Goal: Task Accomplishment & Management: Use online tool/utility

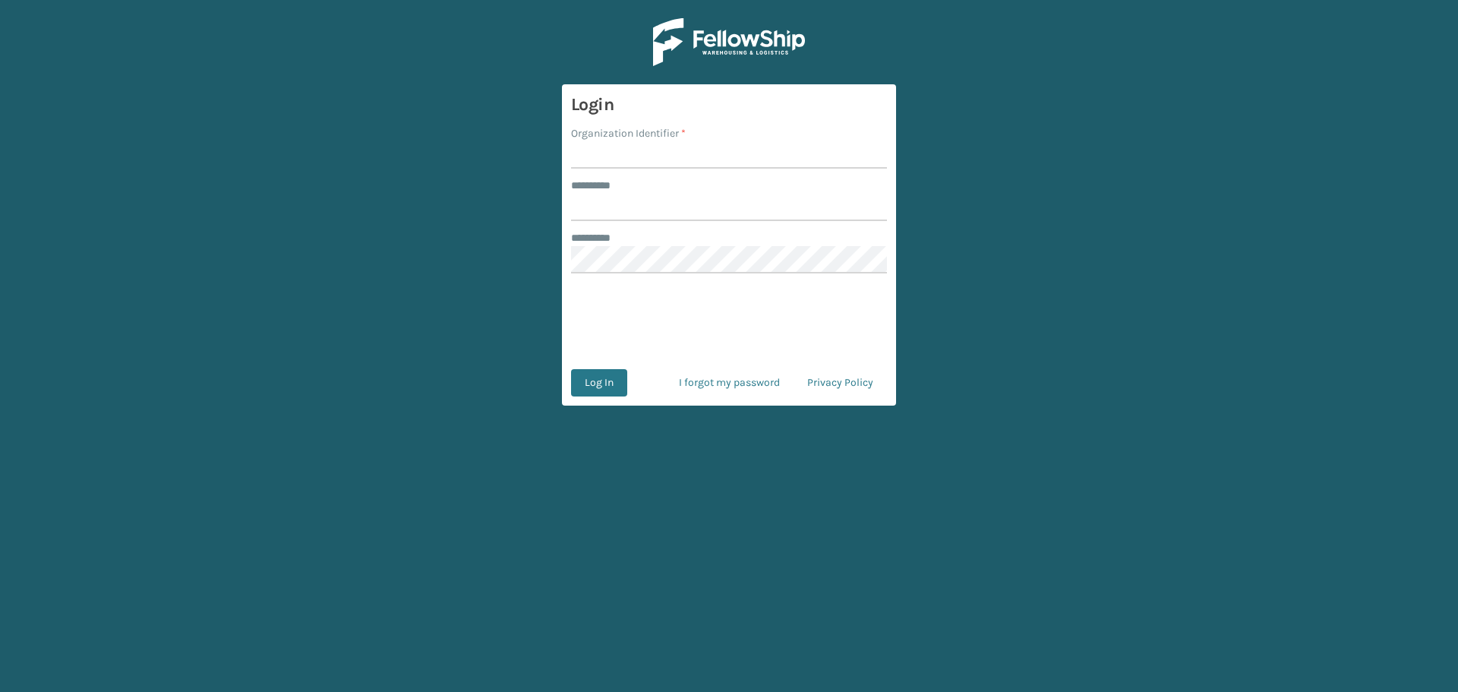
click at [711, 146] on input "Organization Identifier *" at bounding box center [729, 154] width 316 height 27
type input "fellowship - east"
click at [706, 208] on input "******** *" at bounding box center [729, 207] width 316 height 27
type input "****"
click at [571, 369] on button "Log In" at bounding box center [599, 382] width 56 height 27
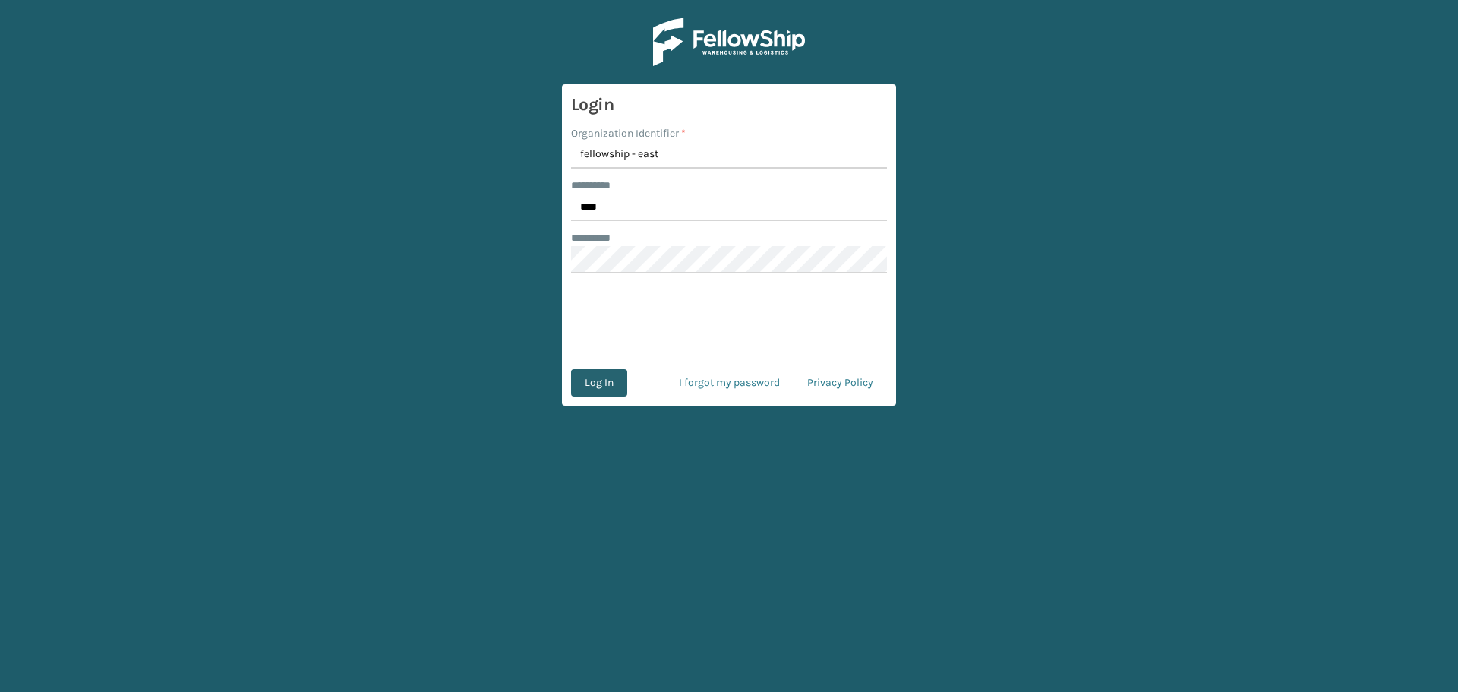
click at [607, 373] on button "Log In" at bounding box center [599, 382] width 56 height 27
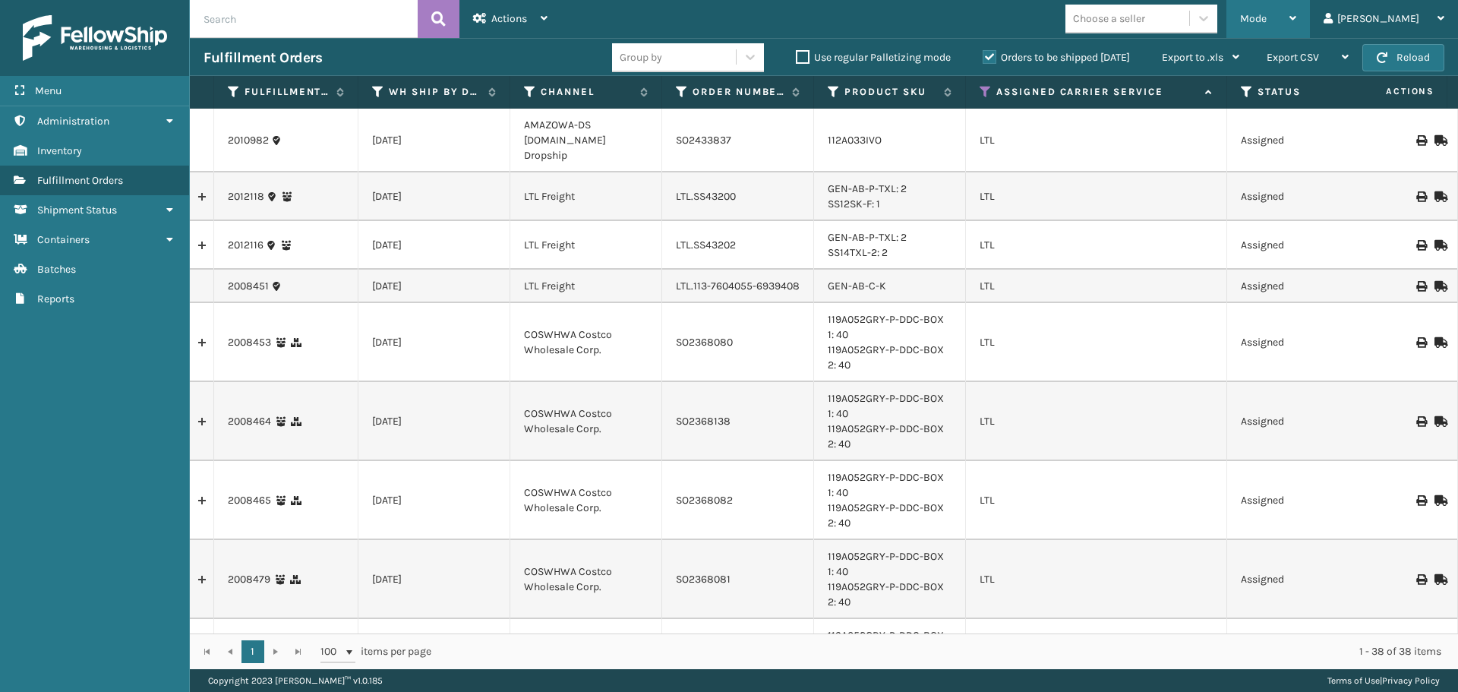
click at [1296, 9] on div "Mode" at bounding box center [1268, 19] width 56 height 38
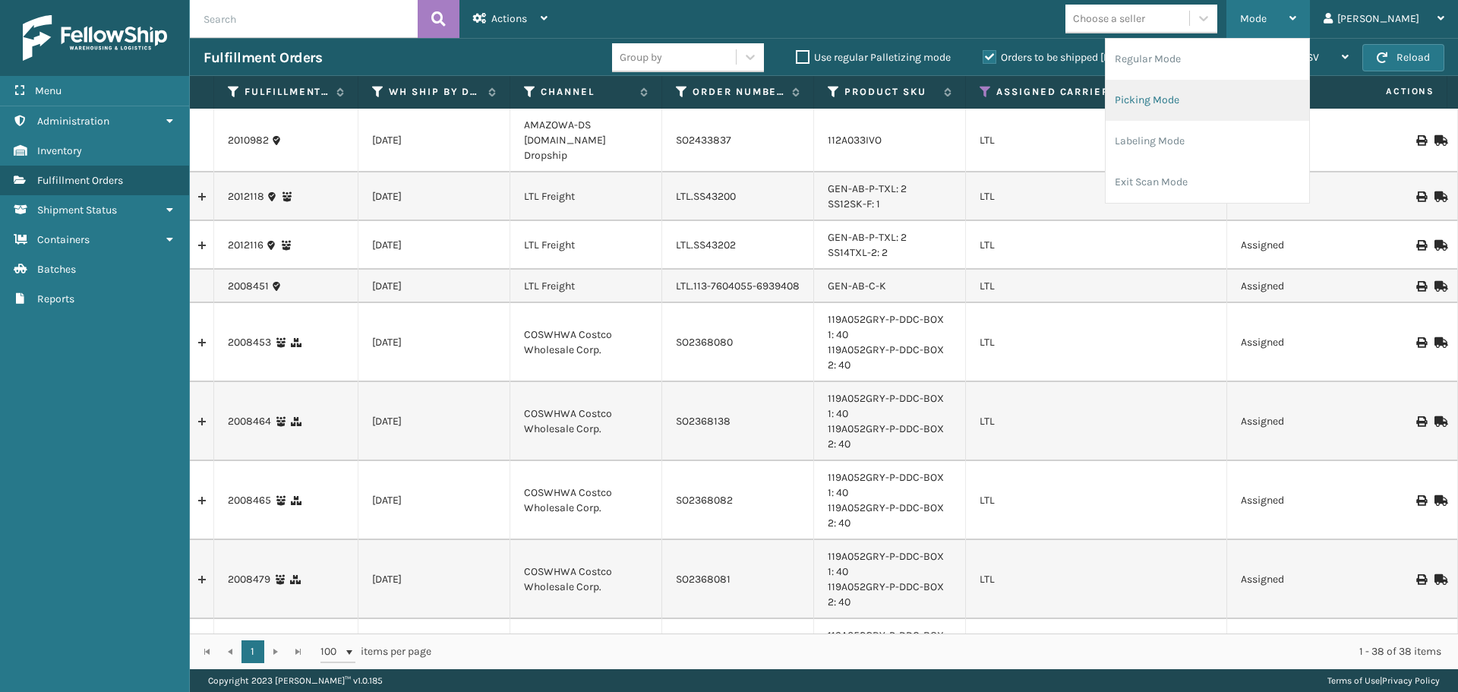
click at [1266, 99] on li "Picking Mode" at bounding box center [1207, 100] width 203 height 41
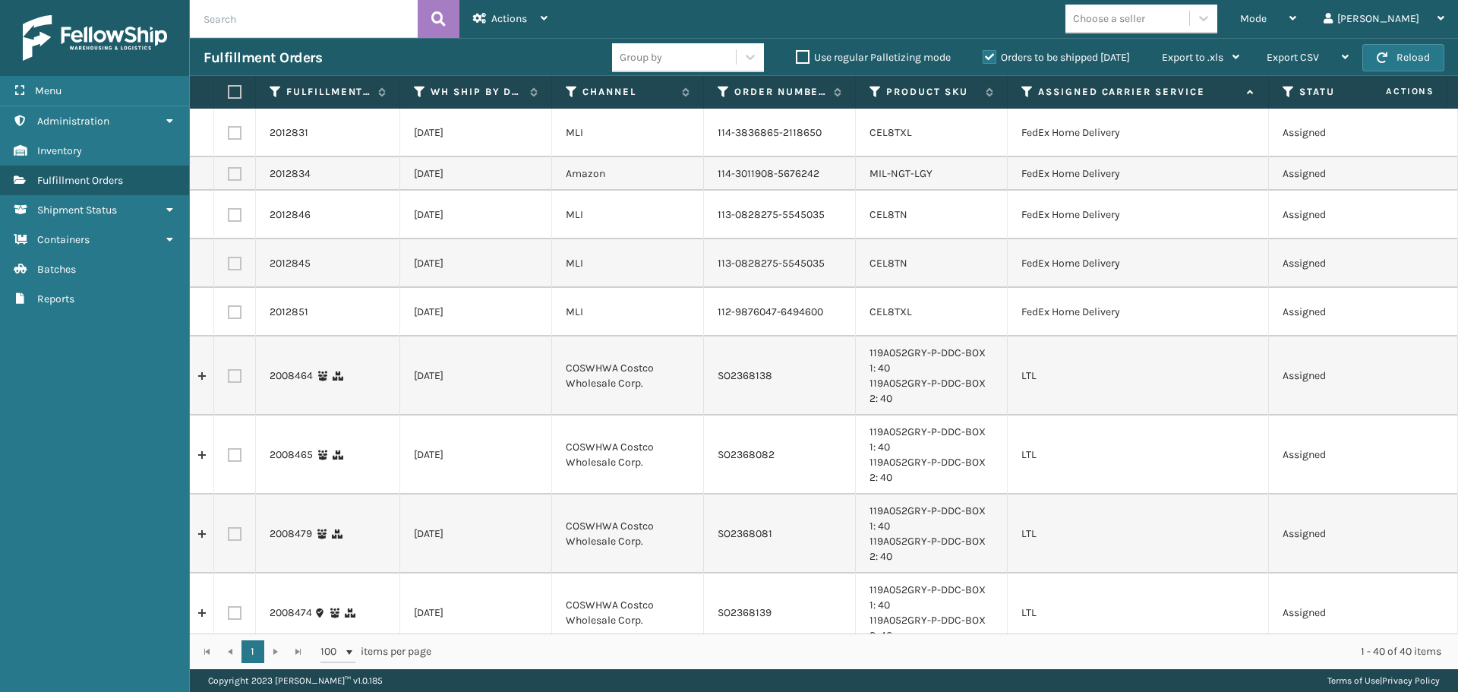
click at [1025, 91] on icon at bounding box center [1027, 92] width 12 height 14
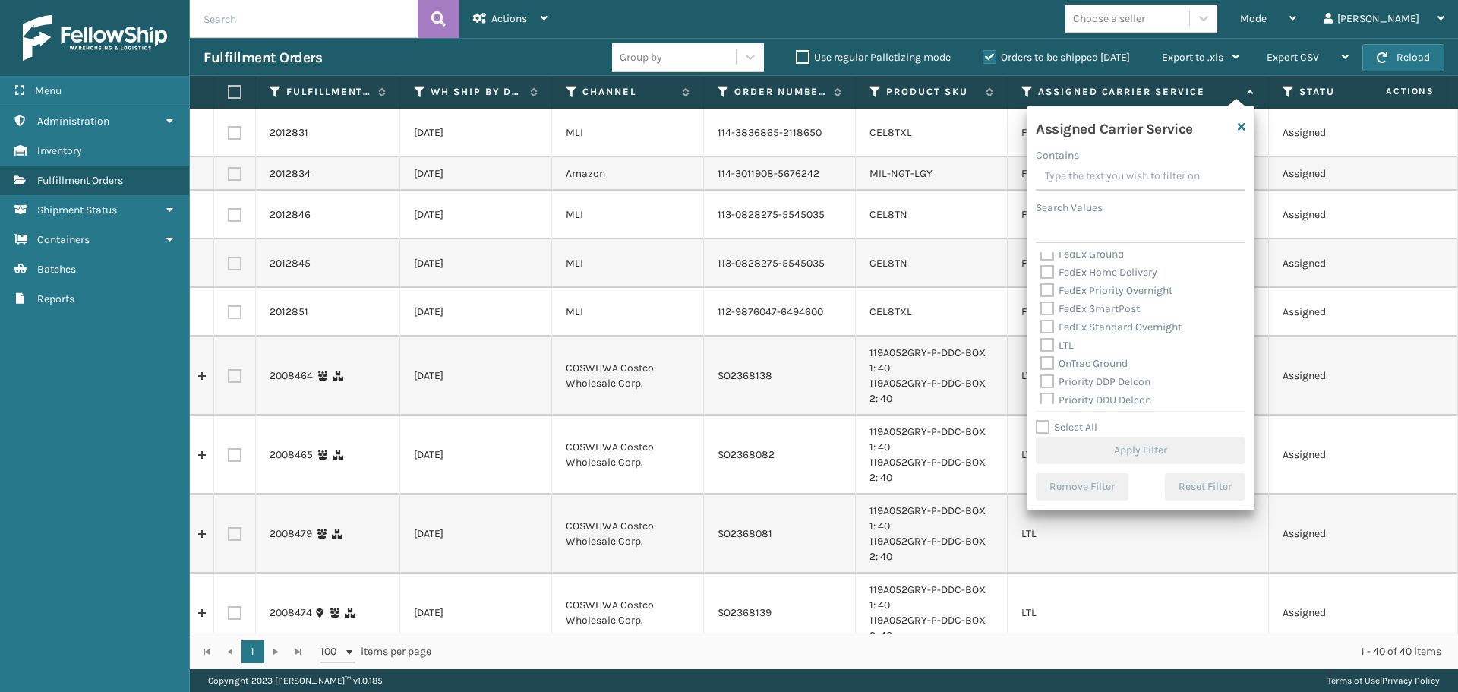
scroll to position [152, 0]
click at [1055, 325] on label "LTL" at bounding box center [1056, 327] width 33 height 13
click at [1041, 325] on input "LTL" at bounding box center [1040, 324] width 1 height 10
checkbox input "true"
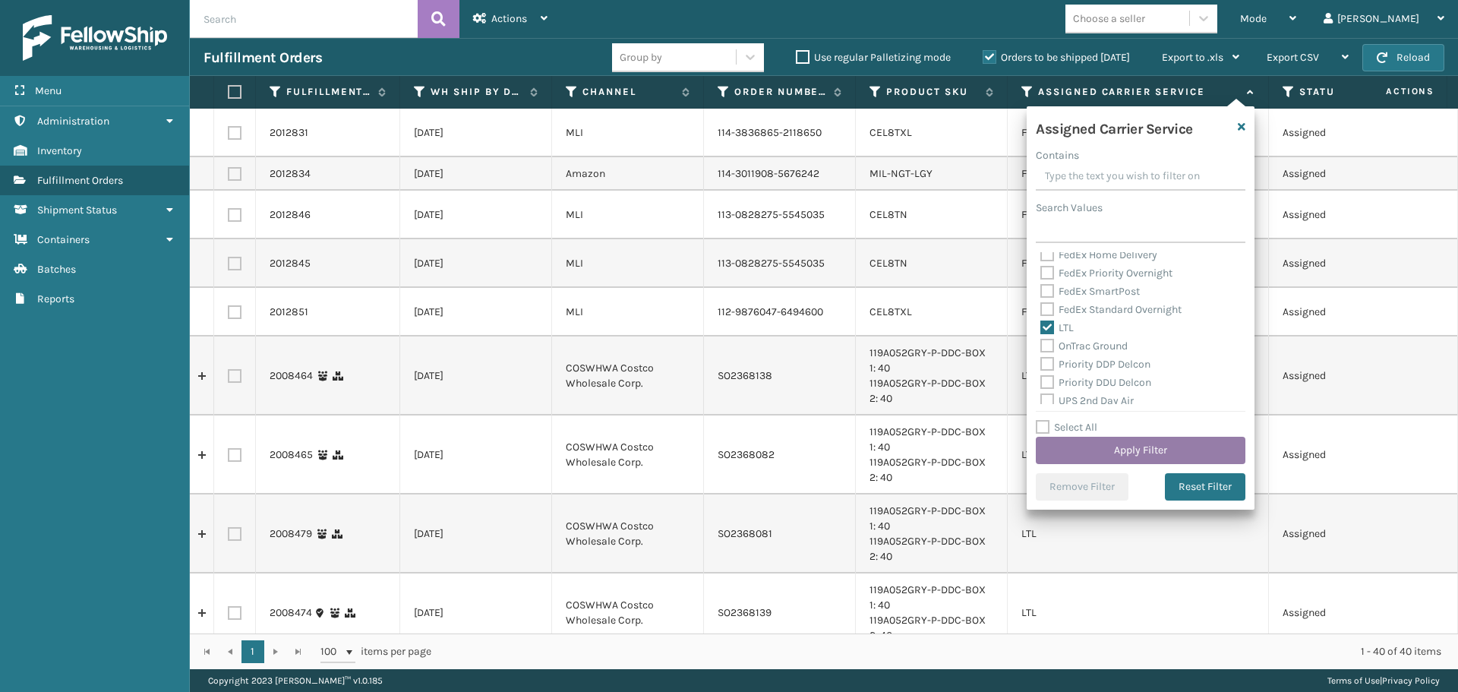
click at [1081, 444] on button "Apply Filter" at bounding box center [1141, 450] width 210 height 27
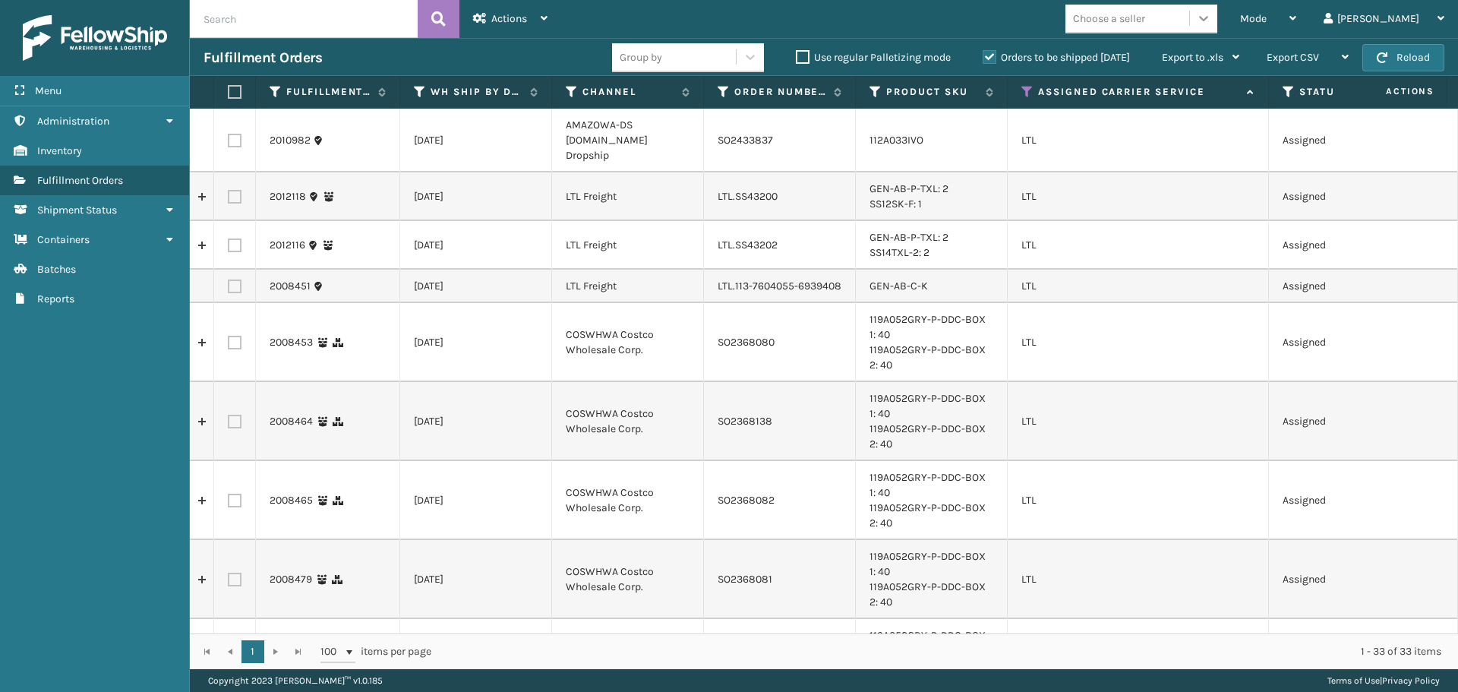
click at [1211, 15] on icon at bounding box center [1203, 18] width 15 height 15
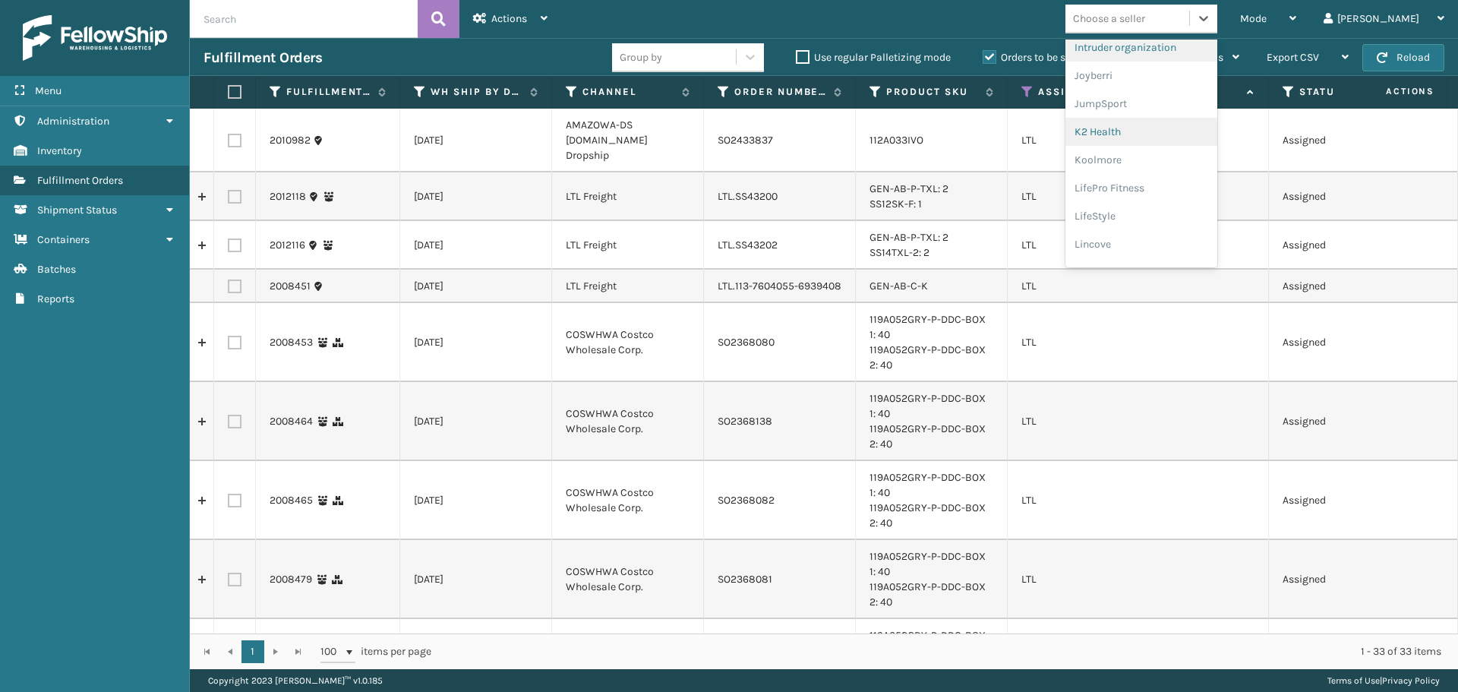
scroll to position [456, 0]
click at [1195, 179] on div "LifeStyle" at bounding box center [1141, 191] width 152 height 28
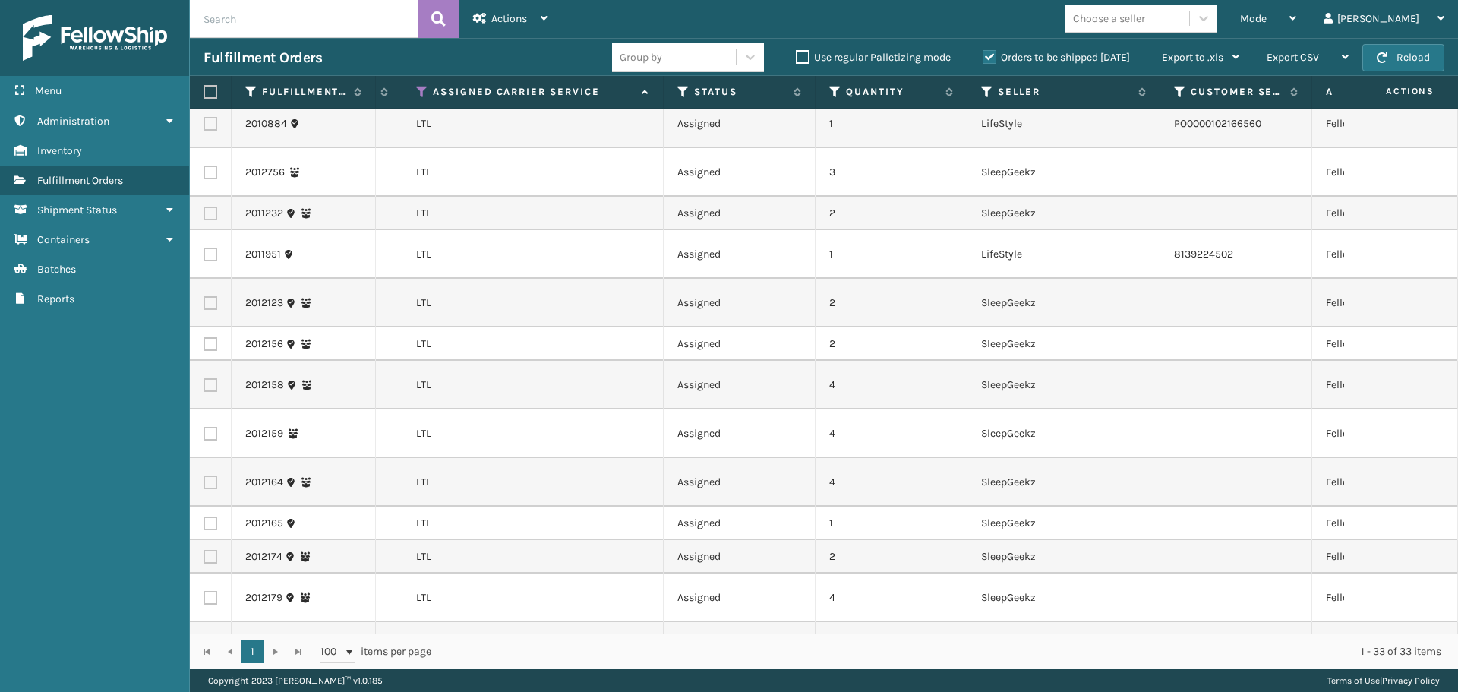
scroll to position [316, 605]
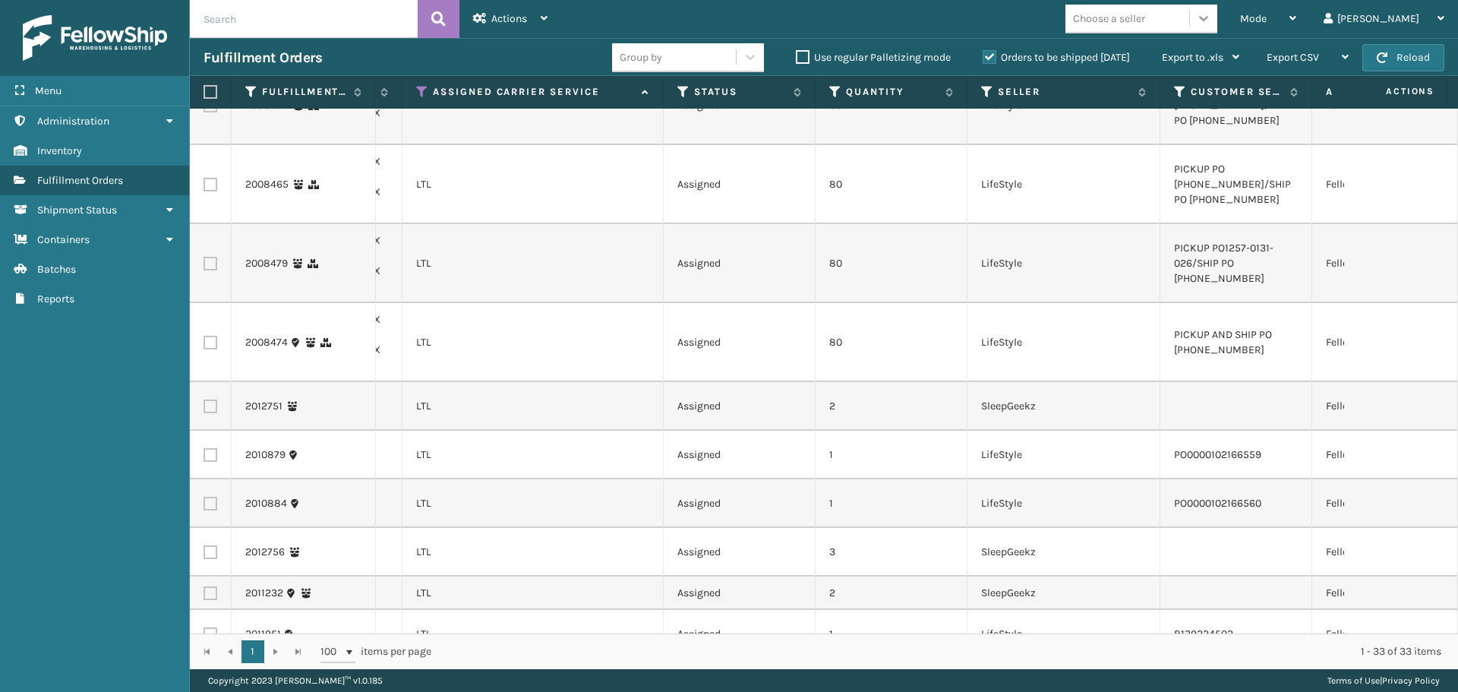
click at [1208, 21] on icon at bounding box center [1203, 18] width 9 height 5
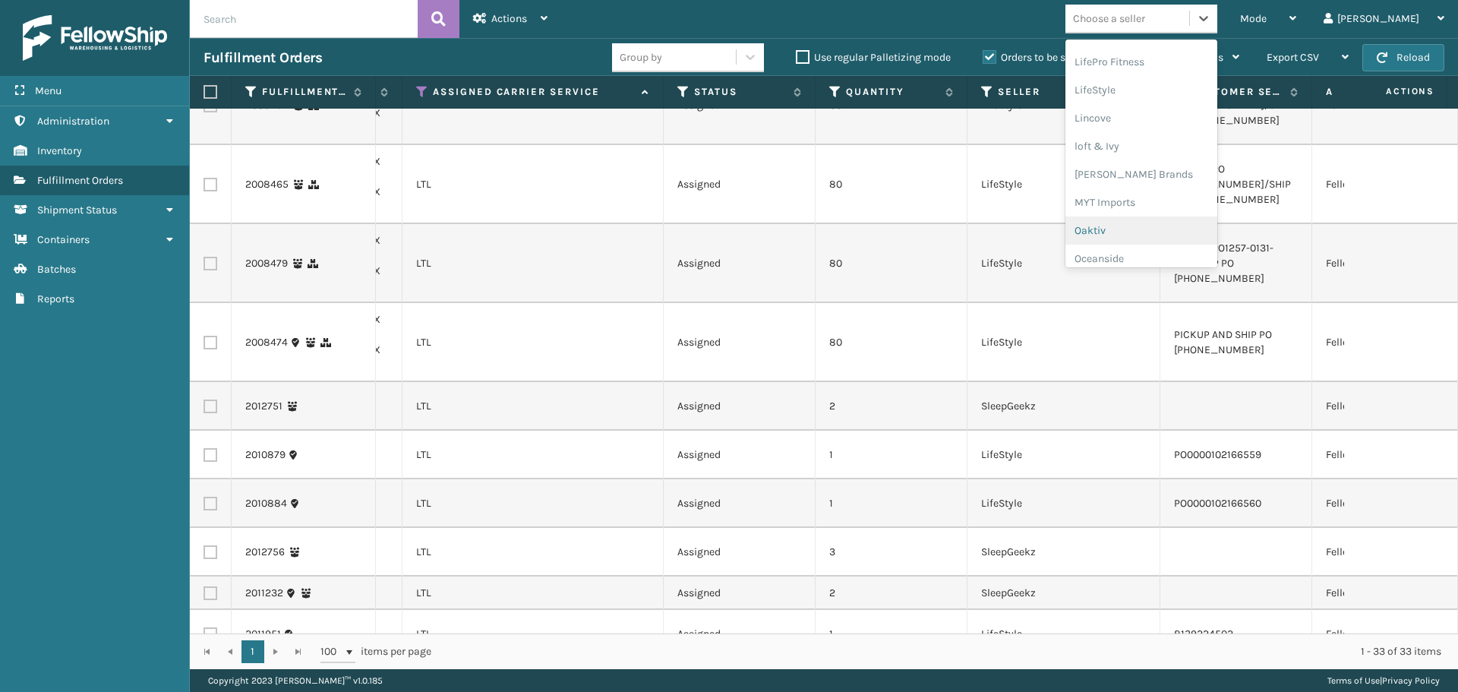
scroll to position [708, 0]
click at [1209, 248] on div "SleepGeekz" at bounding box center [1141, 247] width 152 height 28
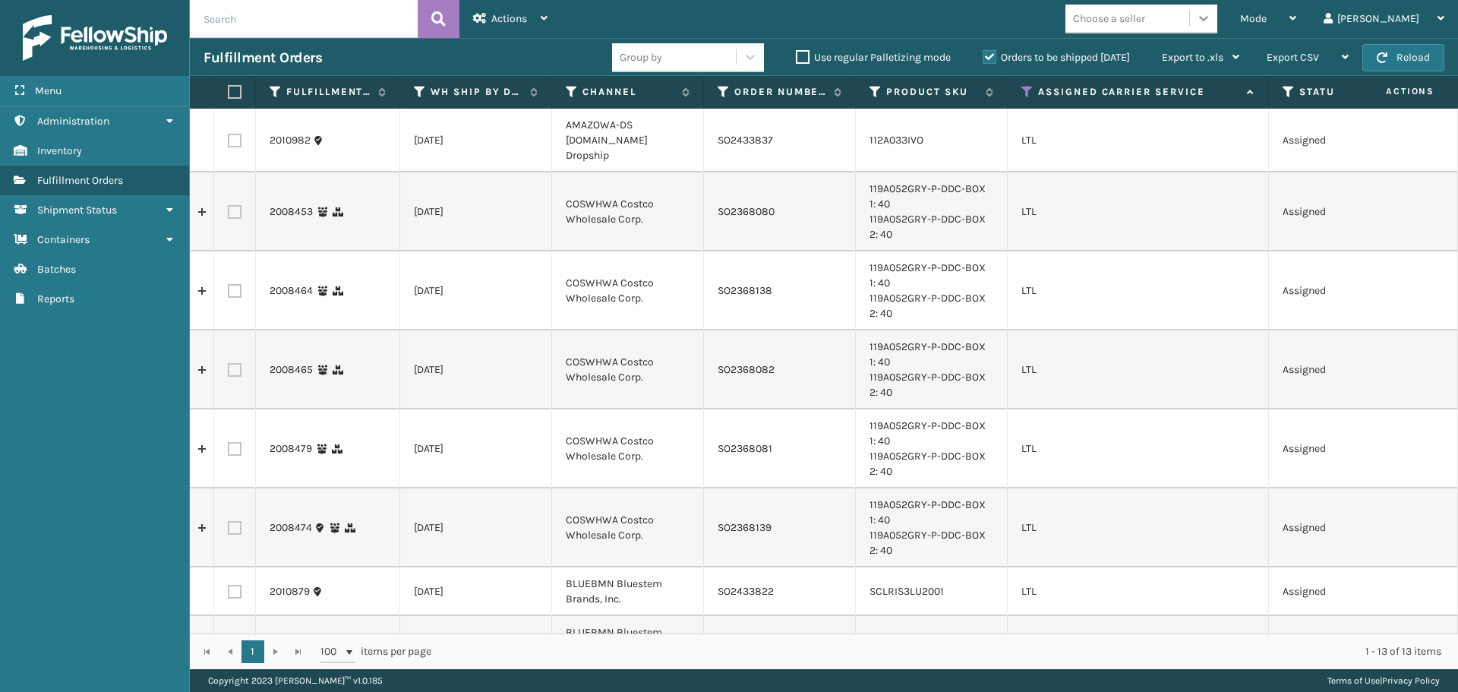
click at [1211, 17] on icon at bounding box center [1203, 18] width 15 height 15
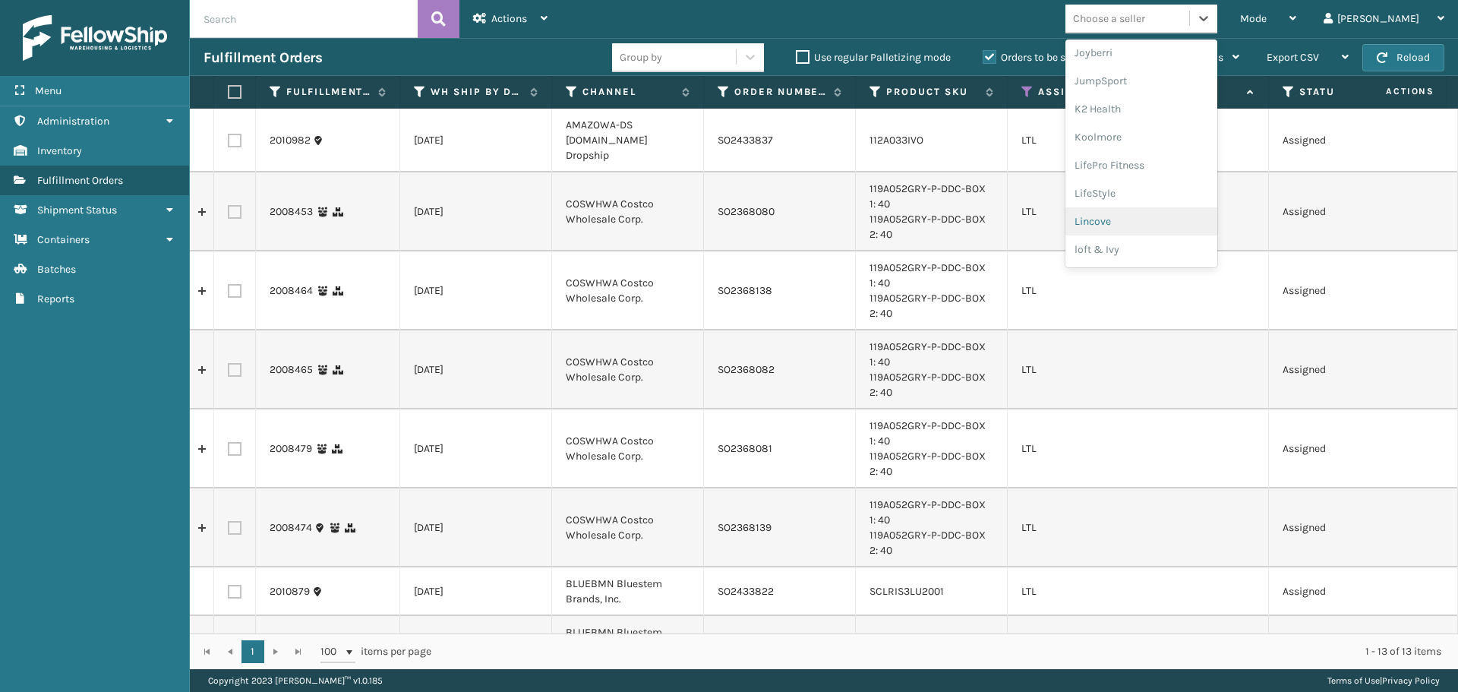
scroll to position [456, 0]
click at [1197, 194] on div "LifeStyle" at bounding box center [1141, 191] width 152 height 28
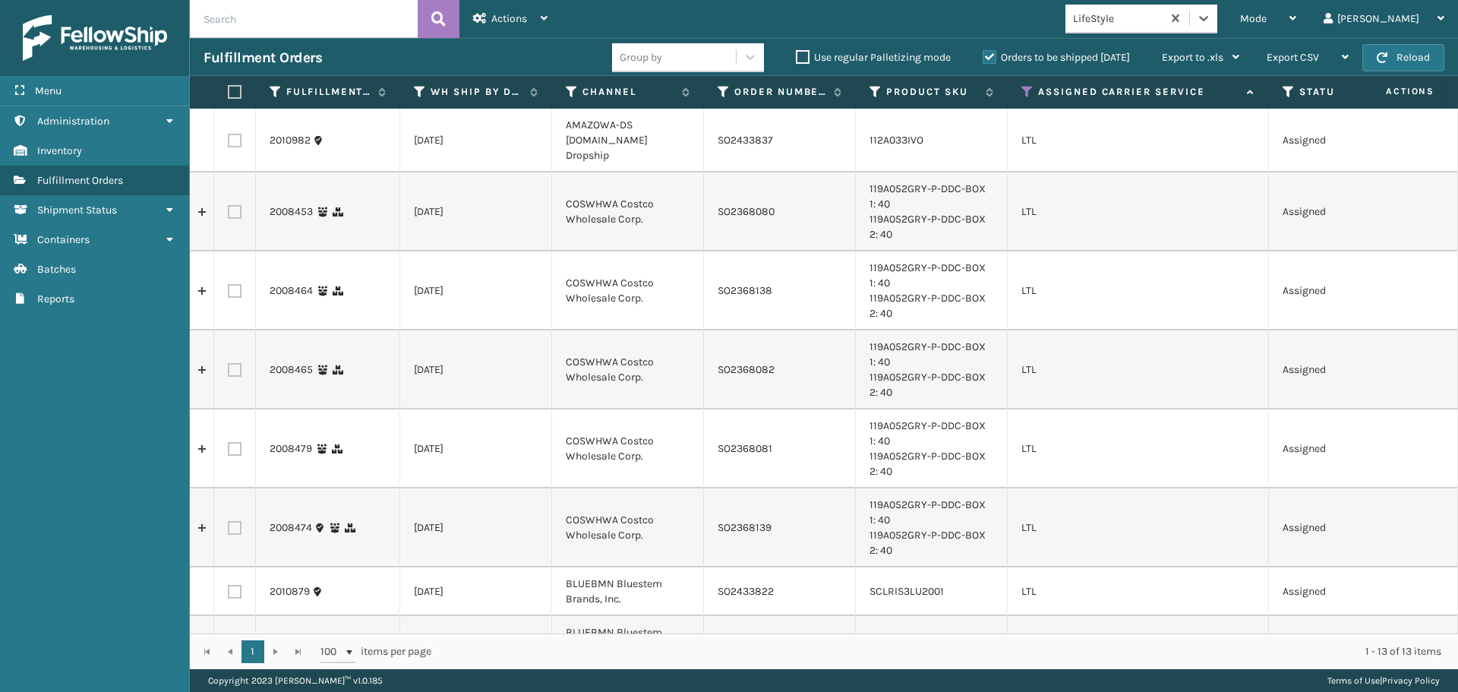
click at [1049, 8] on div "Mode Regular Mode Picking Mode Labeling Mode Exit Scan Mode option LifeStyle, s…" at bounding box center [1009, 19] width 897 height 38
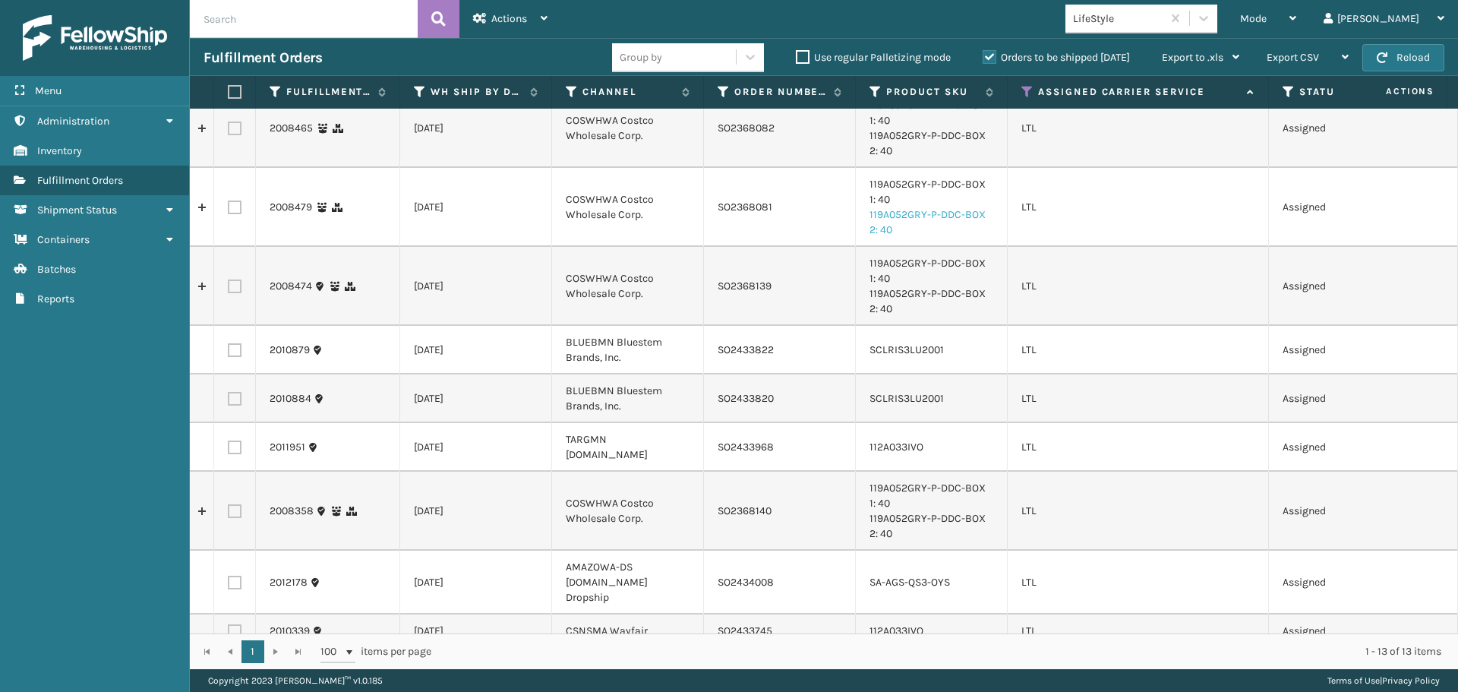
scroll to position [270, 0]
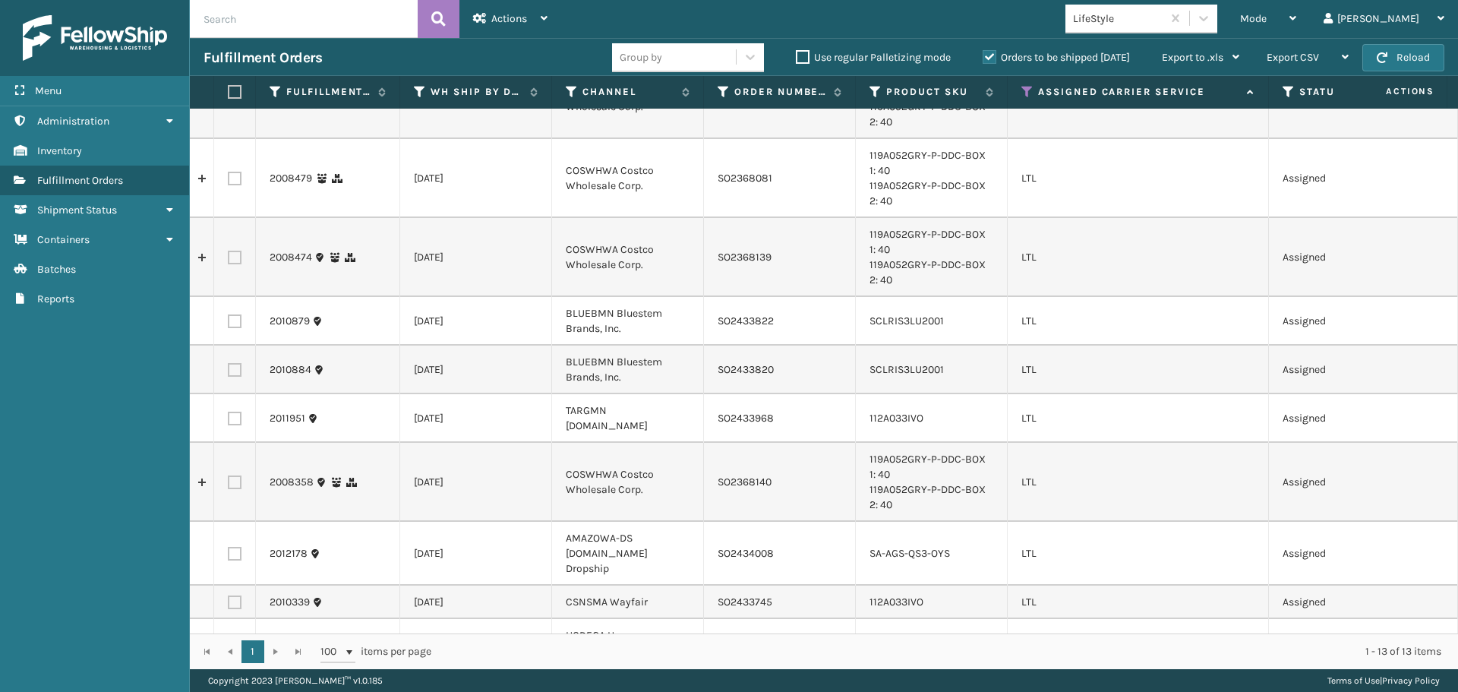
click at [986, 54] on label "Orders to be shipped [DATE]" at bounding box center [1056, 57] width 147 height 13
click at [983, 54] on input "Orders to be shipped [DATE]" at bounding box center [983, 54] width 1 height 10
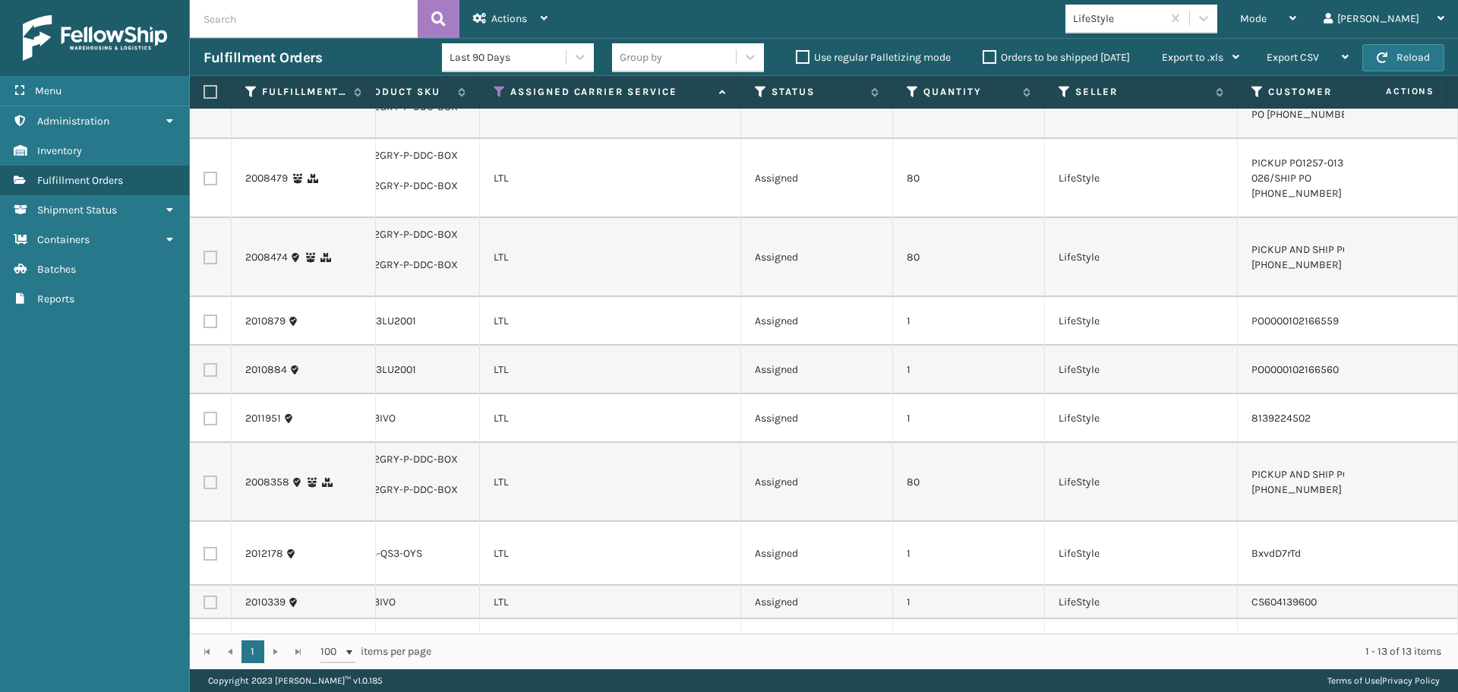
scroll to position [0, 0]
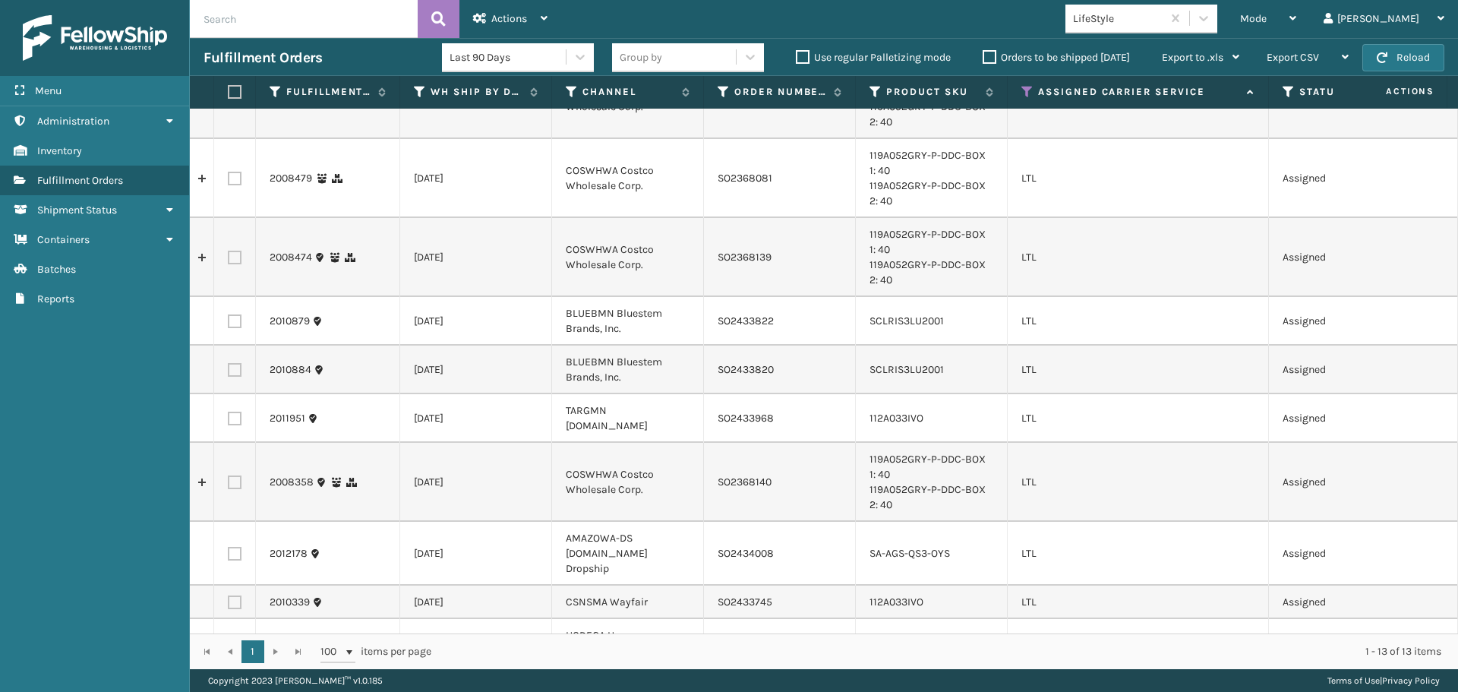
click at [238, 475] on label at bounding box center [235, 482] width 14 height 14
click at [229, 475] on input "checkbox" at bounding box center [228, 480] width 1 height 10
checkbox input "true"
click at [521, 13] on span "Actions" at bounding box center [509, 18] width 36 height 13
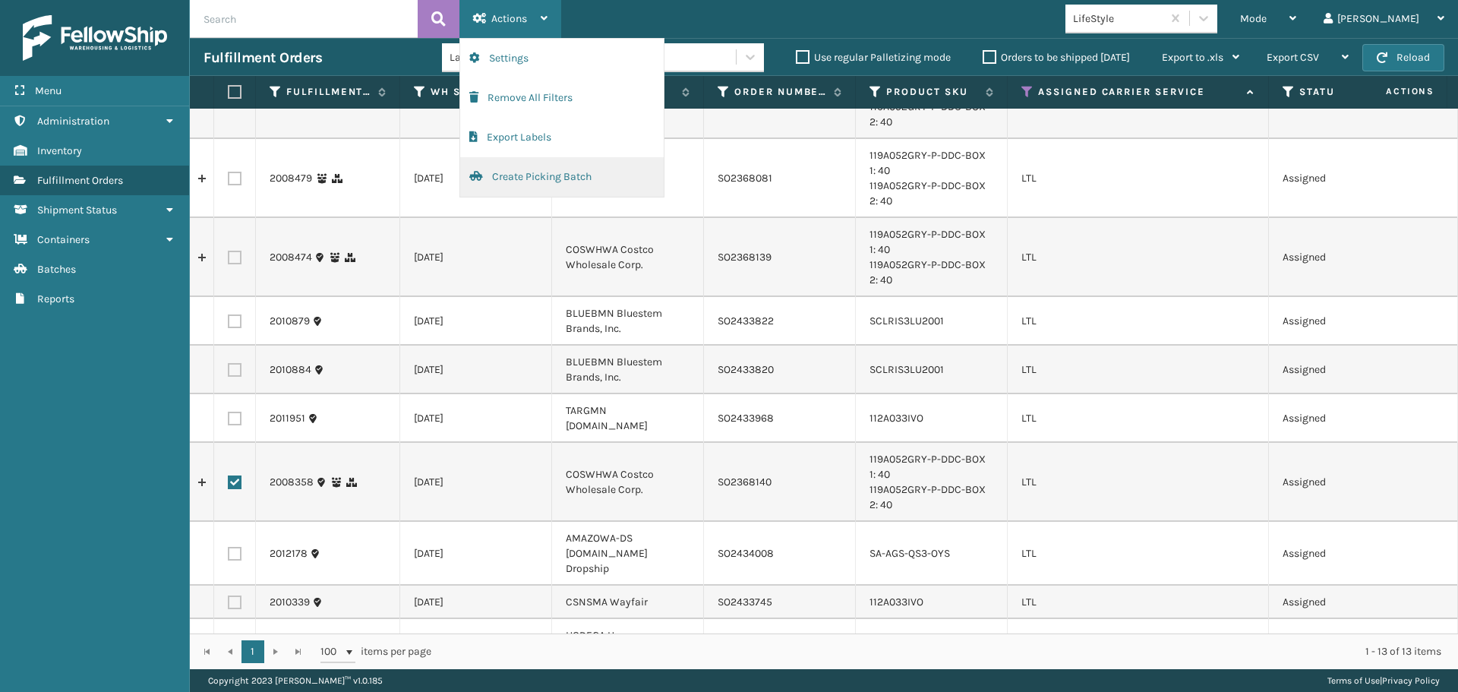
click at [588, 179] on button "Create Picking Batch" at bounding box center [561, 176] width 203 height 39
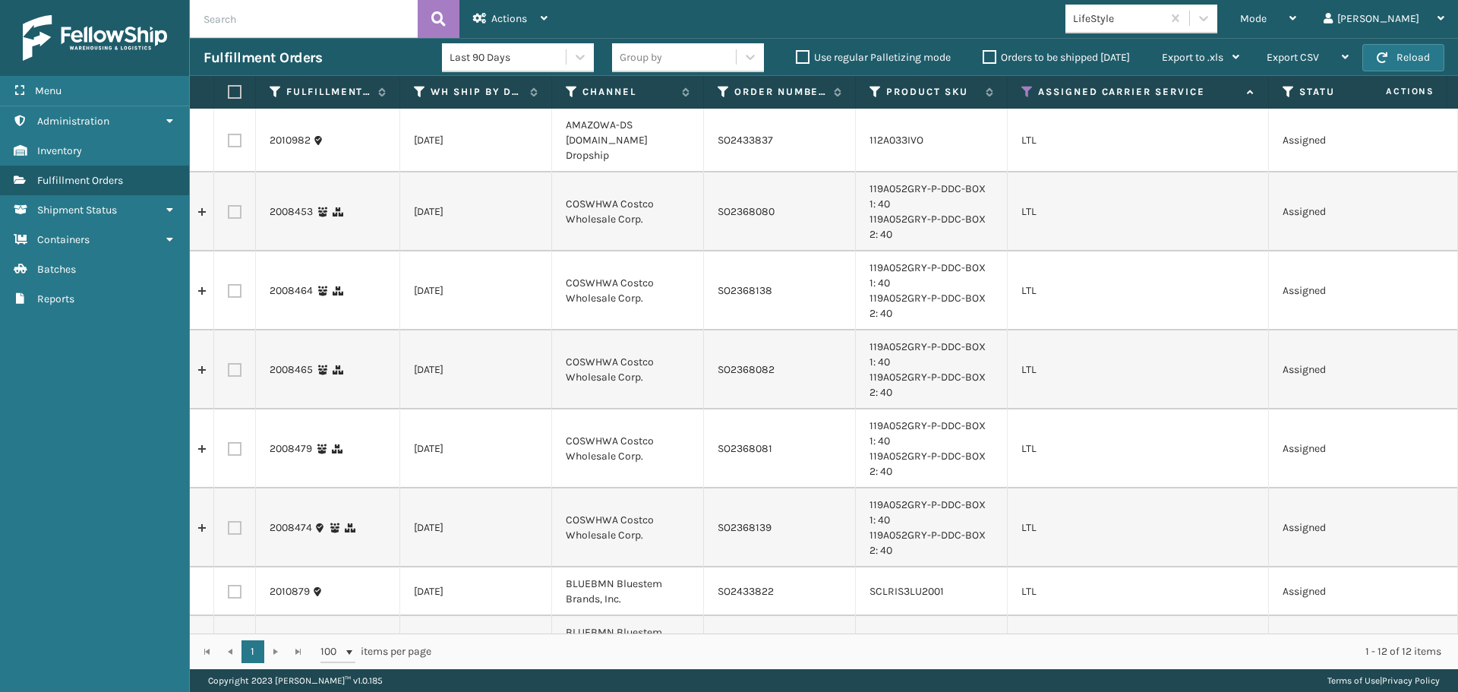
click at [235, 134] on label at bounding box center [235, 141] width 14 height 14
click at [229, 134] on input "checkbox" at bounding box center [228, 139] width 1 height 10
checkbox input "true"
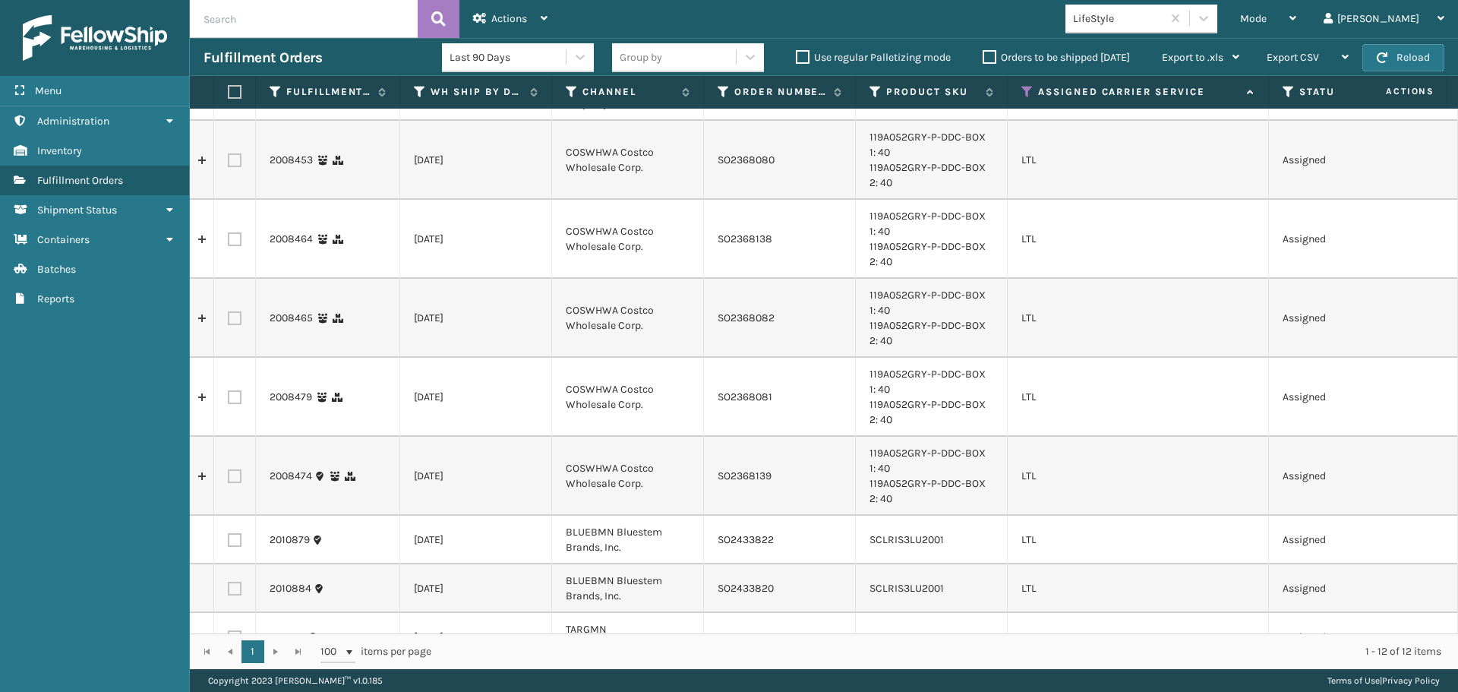
scroll to position [152, 0]
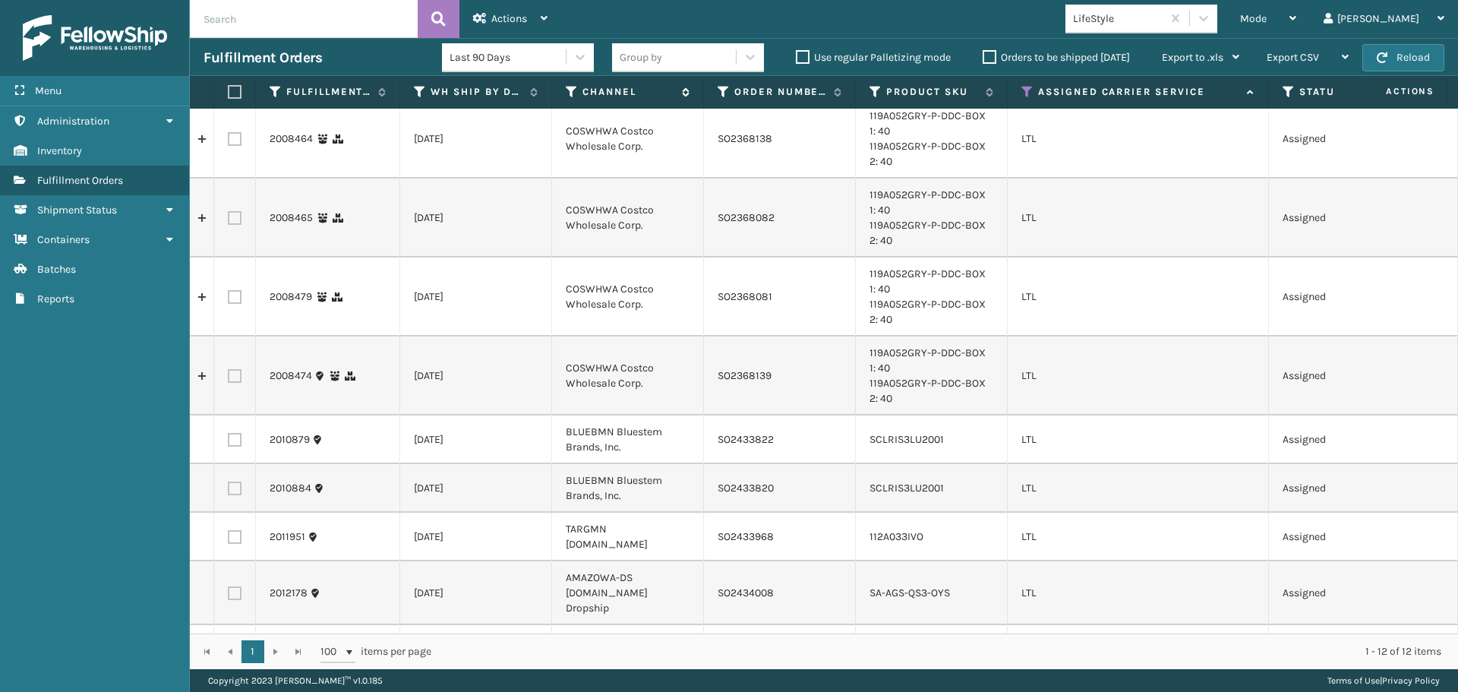
click at [658, 91] on label "Channel" at bounding box center [628, 92] width 92 height 14
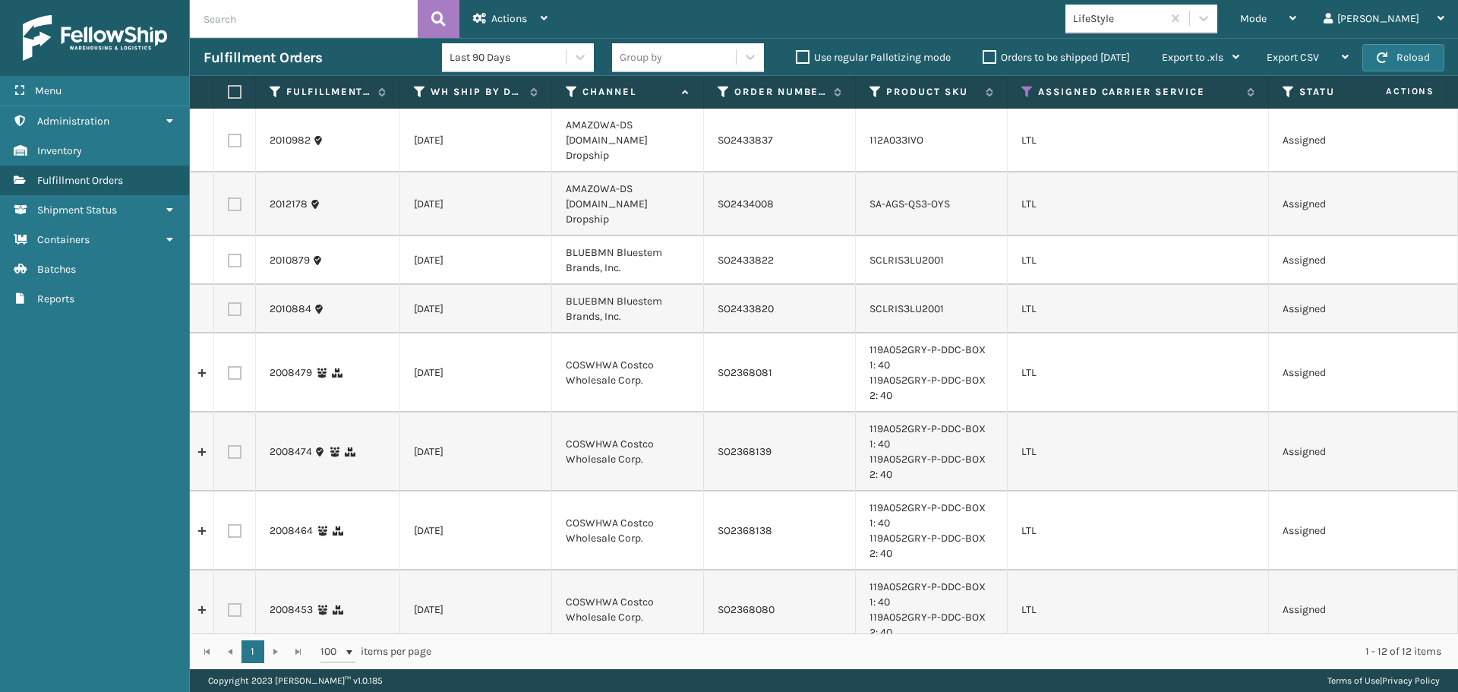
click at [236, 134] on label at bounding box center [235, 141] width 14 height 14
click at [229, 134] on input "checkbox" at bounding box center [228, 139] width 1 height 10
checkbox input "true"
click at [235, 197] on label at bounding box center [235, 204] width 14 height 14
click at [229, 197] on input "checkbox" at bounding box center [228, 202] width 1 height 10
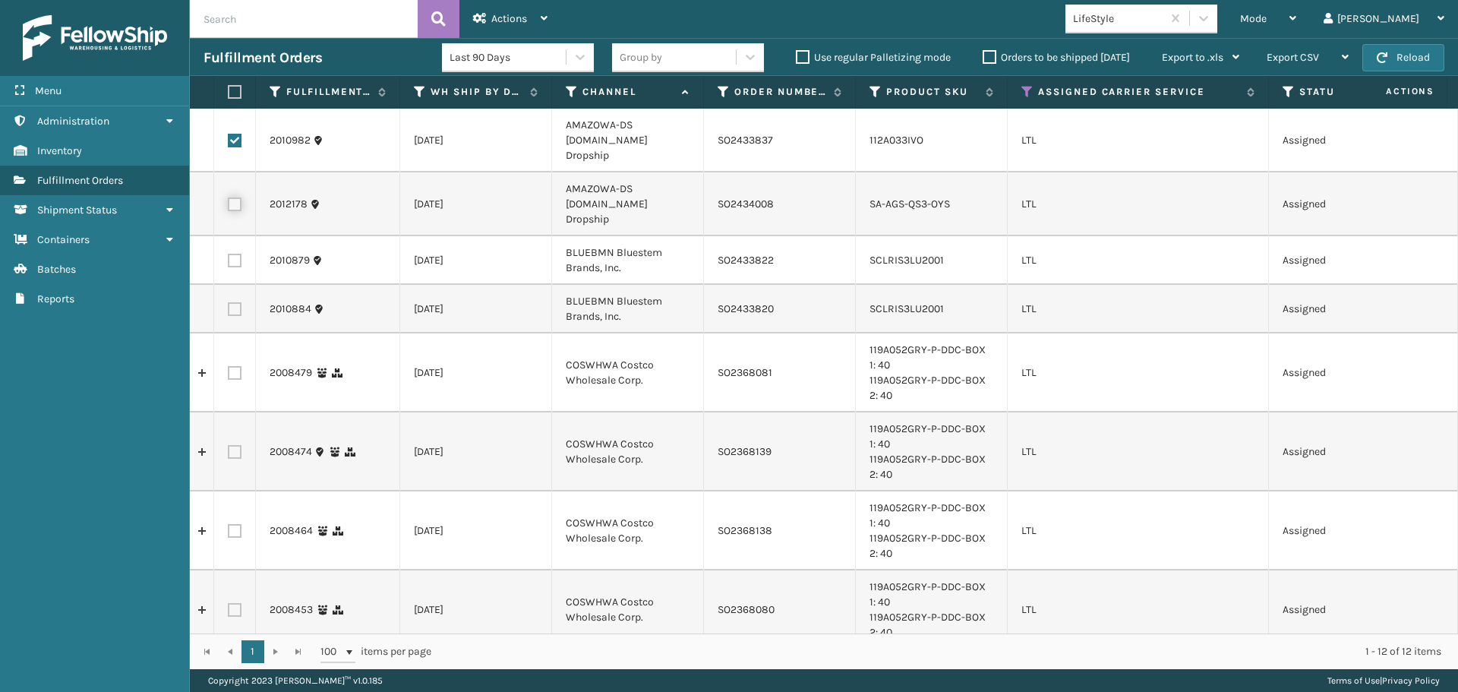
checkbox input "true"
click at [512, 17] on span "Actions" at bounding box center [509, 18] width 36 height 13
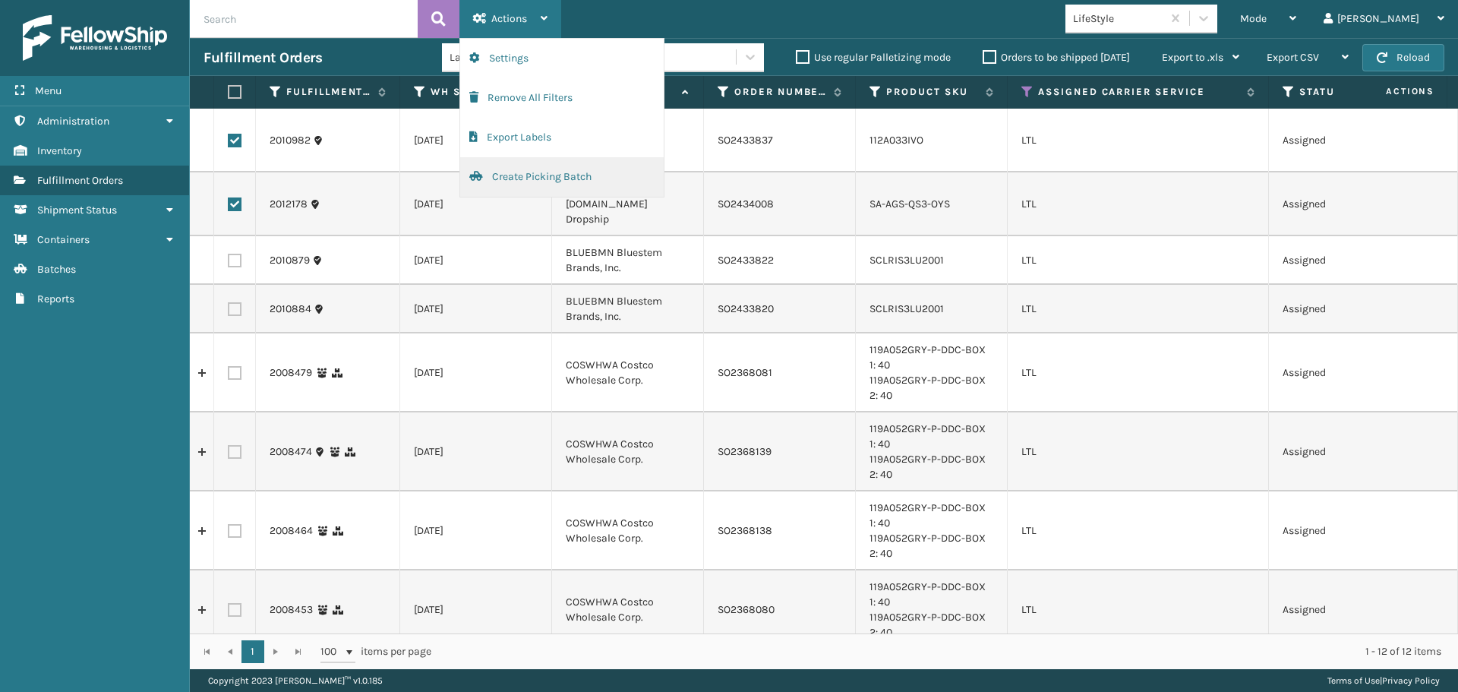
click at [535, 180] on button "Create Picking Batch" at bounding box center [561, 176] width 203 height 39
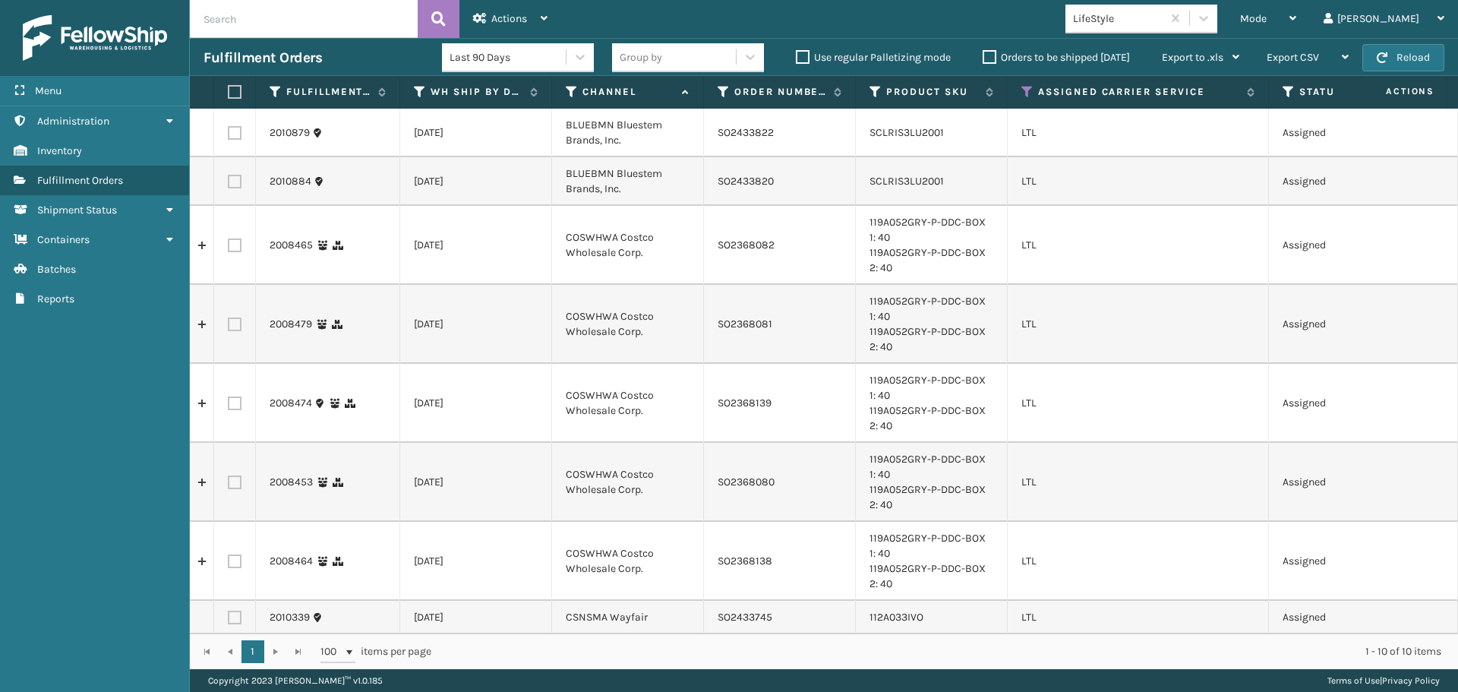
drag, startPoint x: 235, startPoint y: 136, endPoint x: 233, endPoint y: 154, distance: 18.3
click at [235, 136] on label at bounding box center [235, 133] width 14 height 14
click at [229, 136] on input "checkbox" at bounding box center [228, 131] width 1 height 10
checkbox input "true"
click at [233, 182] on label at bounding box center [235, 182] width 14 height 14
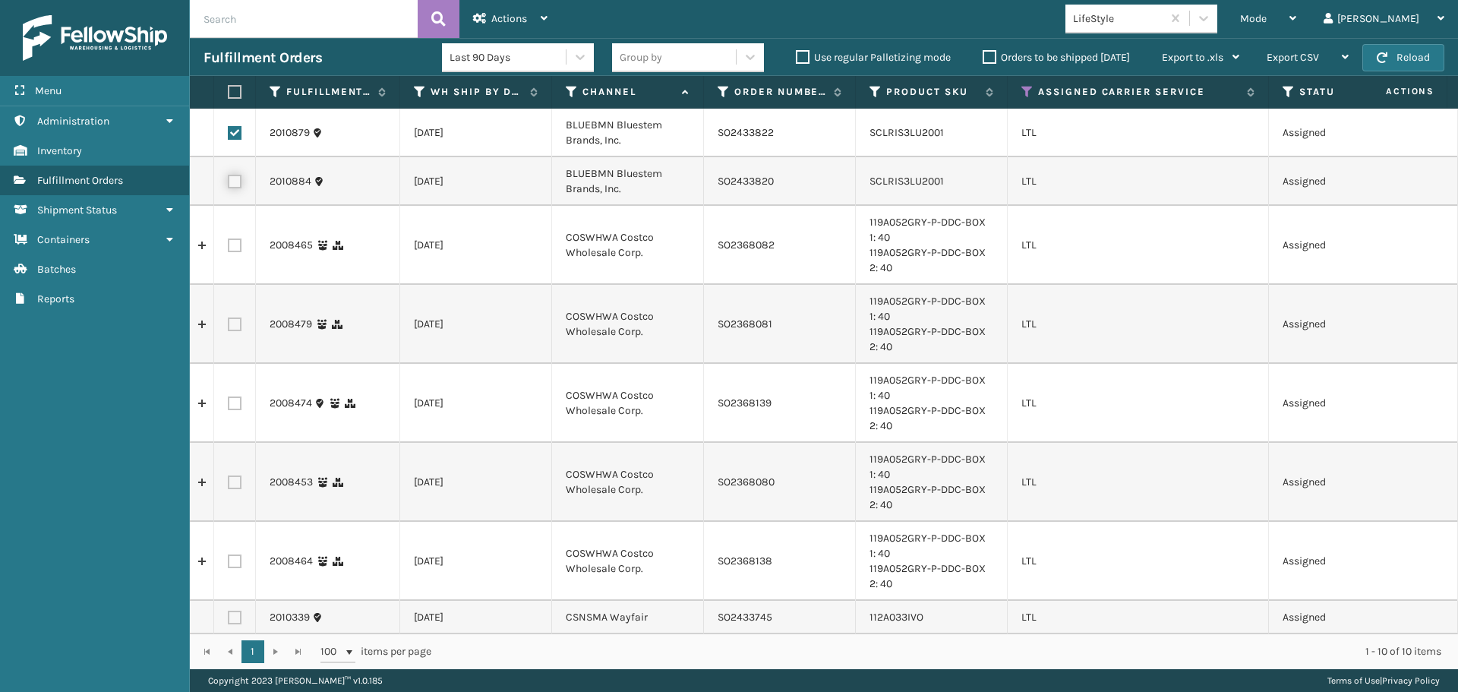
click at [229, 182] on input "checkbox" at bounding box center [228, 180] width 1 height 10
checkbox input "true"
click at [525, 17] on span "Actions" at bounding box center [509, 18] width 36 height 13
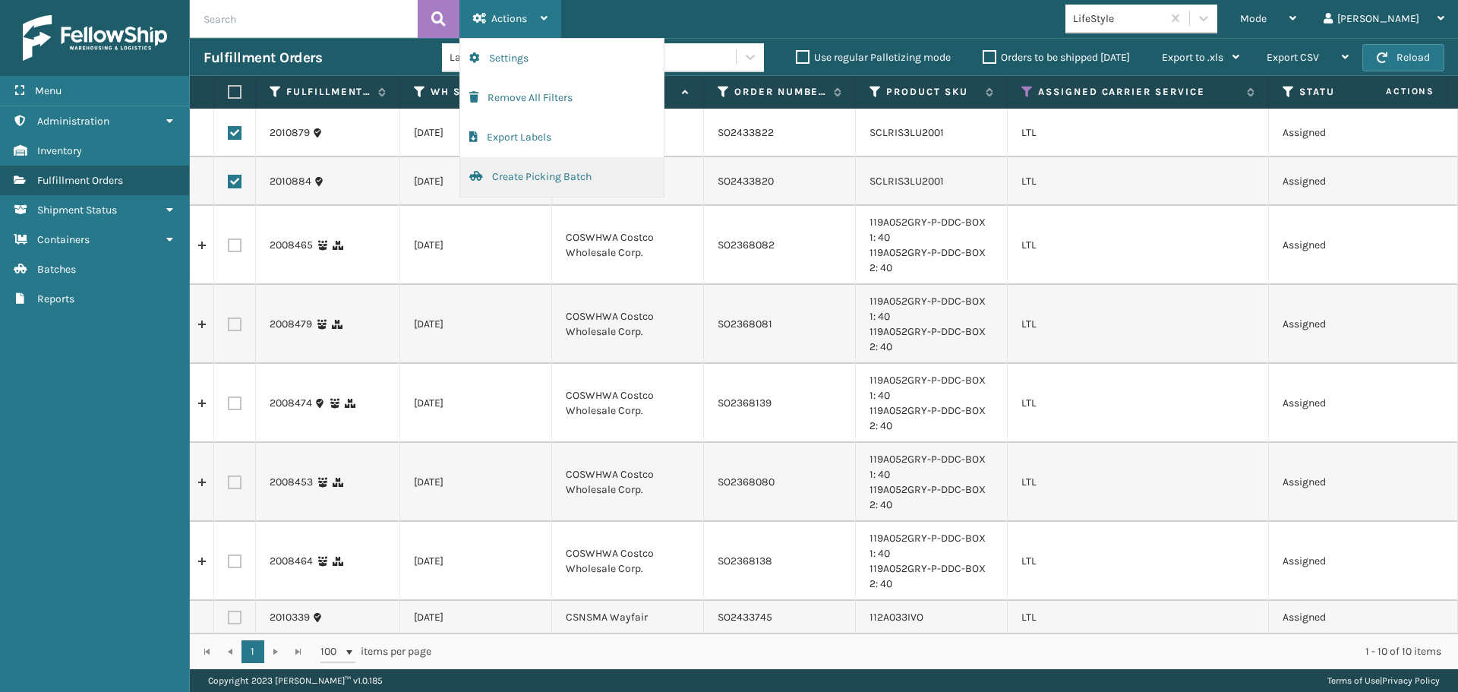
click at [519, 169] on button "Create Picking Batch" at bounding box center [561, 176] width 203 height 39
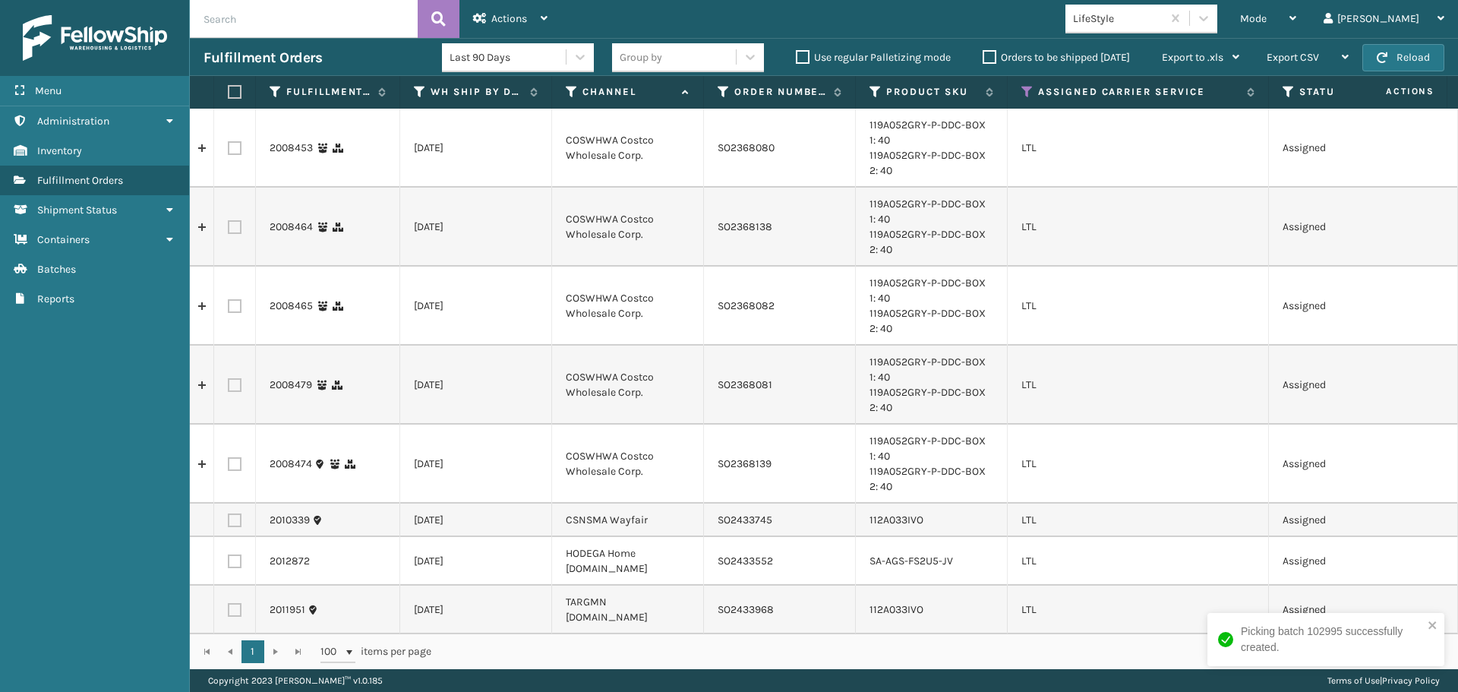
click at [235, 522] on label at bounding box center [235, 520] width 14 height 14
click at [229, 522] on input "checkbox" at bounding box center [228, 518] width 1 height 10
checkbox input "true"
click at [508, 17] on span "Actions" at bounding box center [509, 18] width 36 height 13
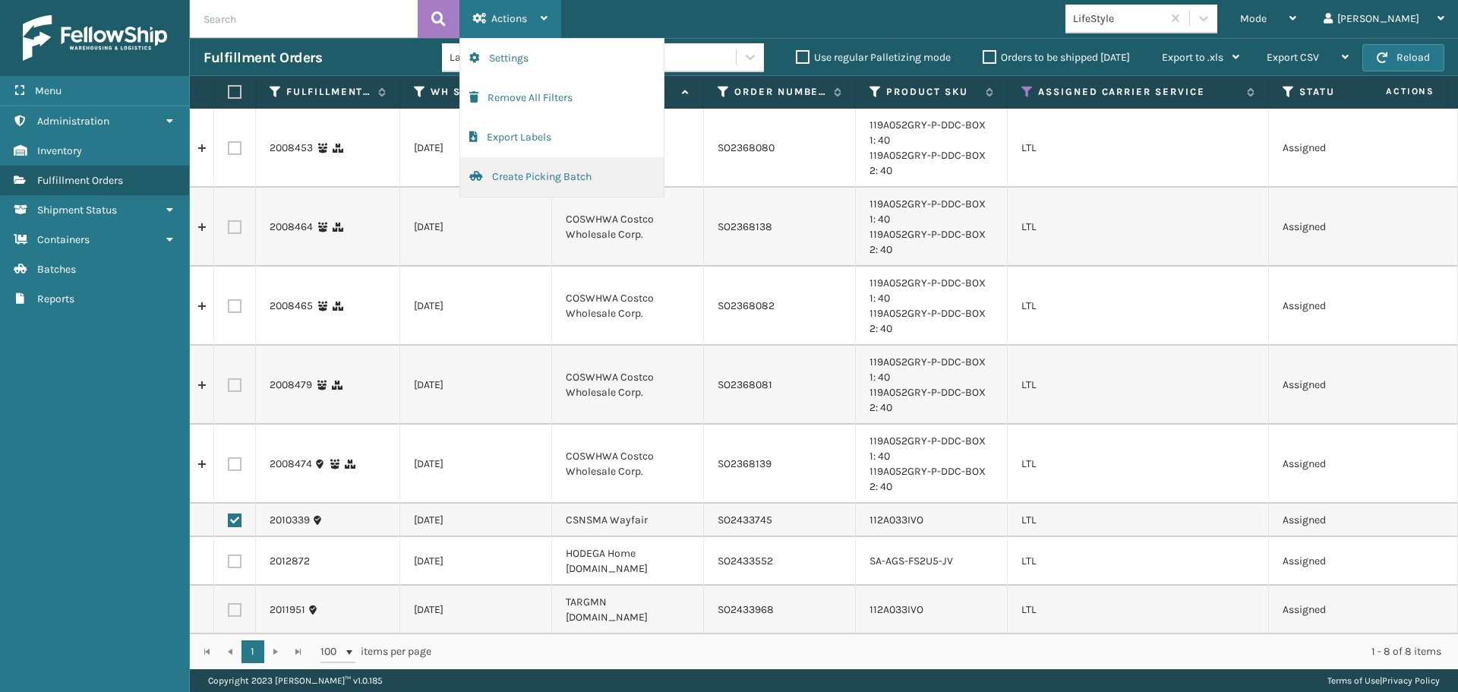
click at [525, 181] on button "Create Picking Batch" at bounding box center [561, 176] width 203 height 39
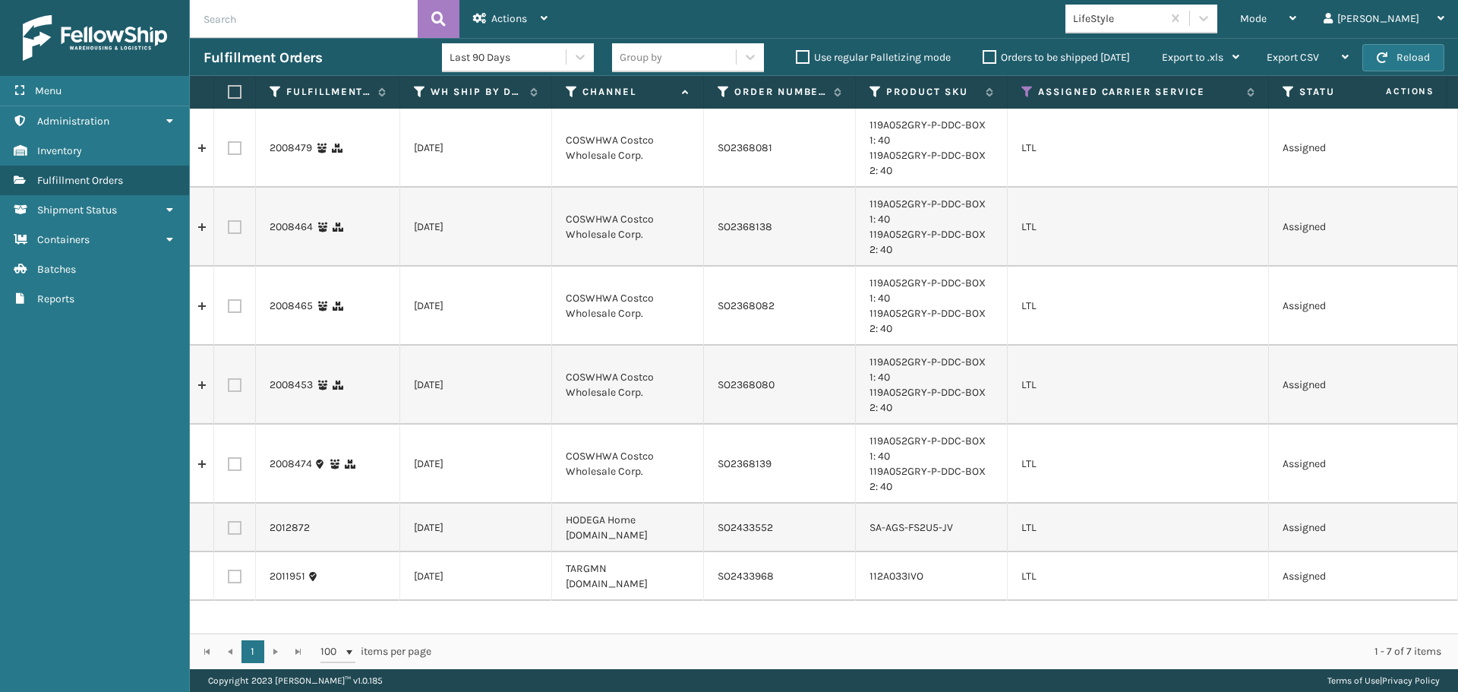
click at [239, 530] on label at bounding box center [235, 528] width 14 height 14
click at [229, 530] on input "checkbox" at bounding box center [228, 526] width 1 height 10
click at [372, 523] on div "2012872" at bounding box center [328, 527] width 116 height 15
click at [223, 527] on td at bounding box center [235, 527] width 42 height 49
click at [230, 525] on label at bounding box center [235, 528] width 14 height 14
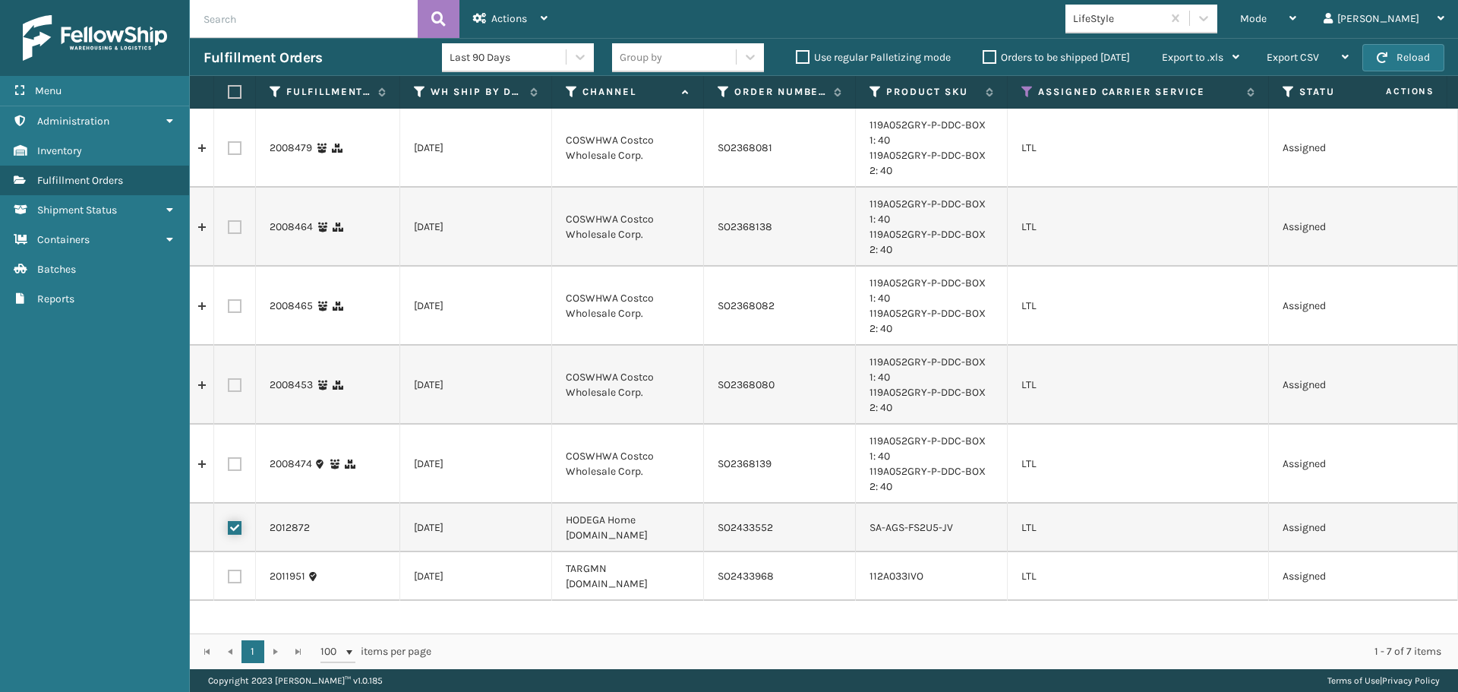
click at [229, 525] on input "checkbox" at bounding box center [228, 526] width 1 height 10
checkbox input "false"
drag, startPoint x: 665, startPoint y: 567, endPoint x: 556, endPoint y: 572, distance: 109.4
click at [556, 572] on td "TARGMN [DOMAIN_NAME]" at bounding box center [628, 576] width 152 height 49
copy td "TARGMN [DOMAIN_NAME]"
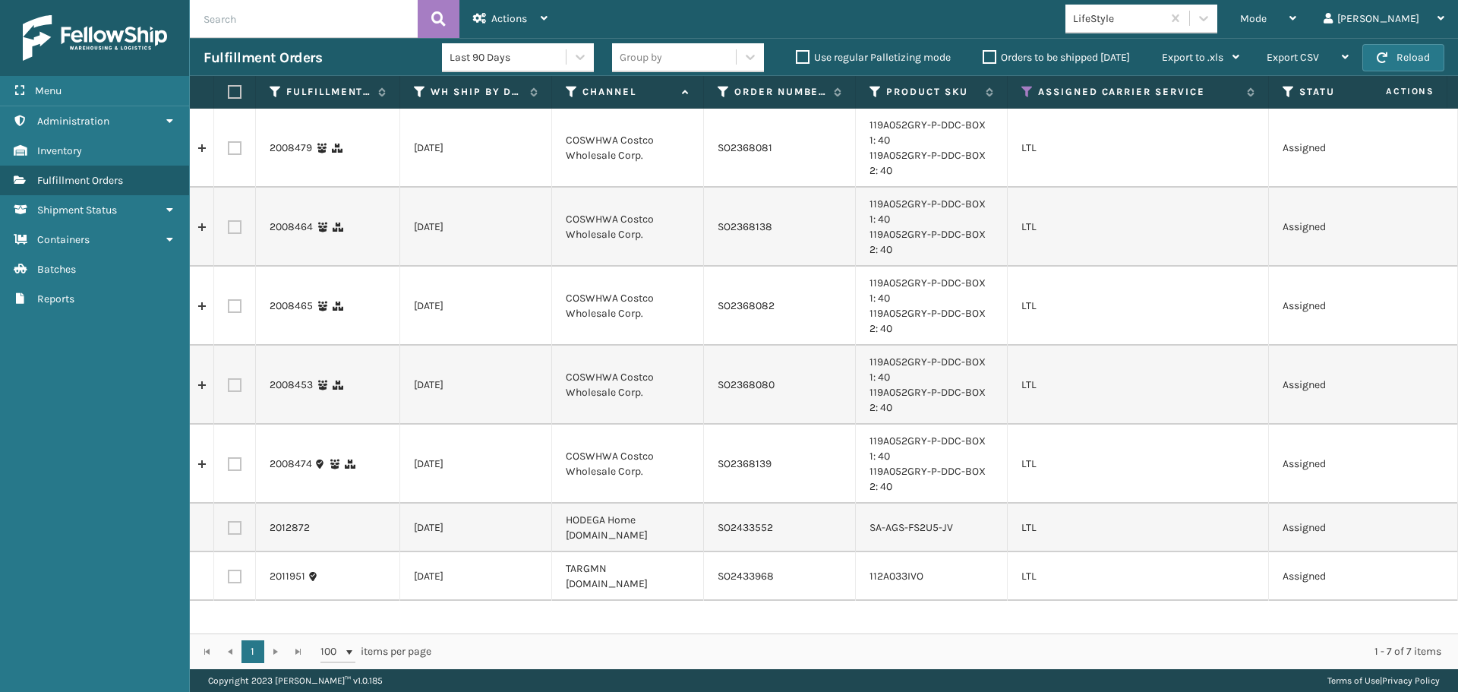
click at [572, 91] on icon at bounding box center [572, 92] width 12 height 14
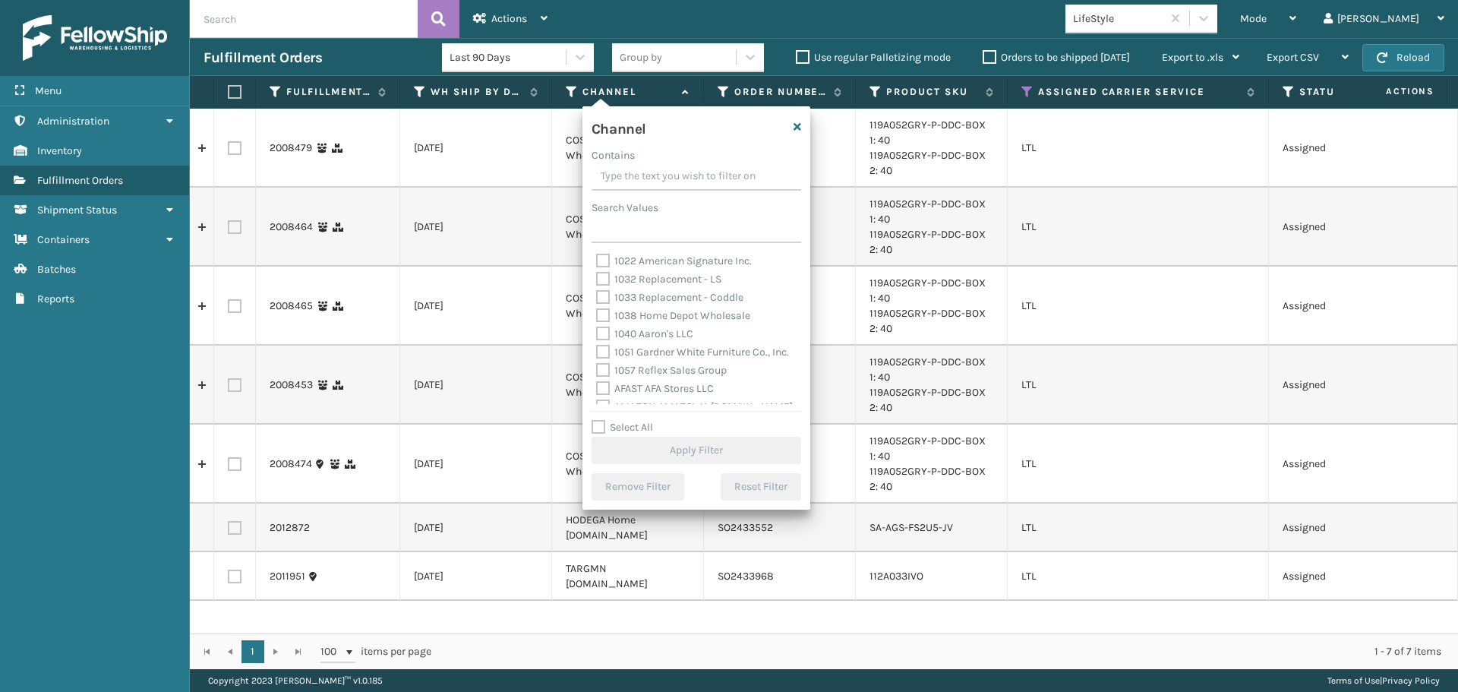
click at [628, 175] on input "Contains" at bounding box center [697, 176] width 210 height 27
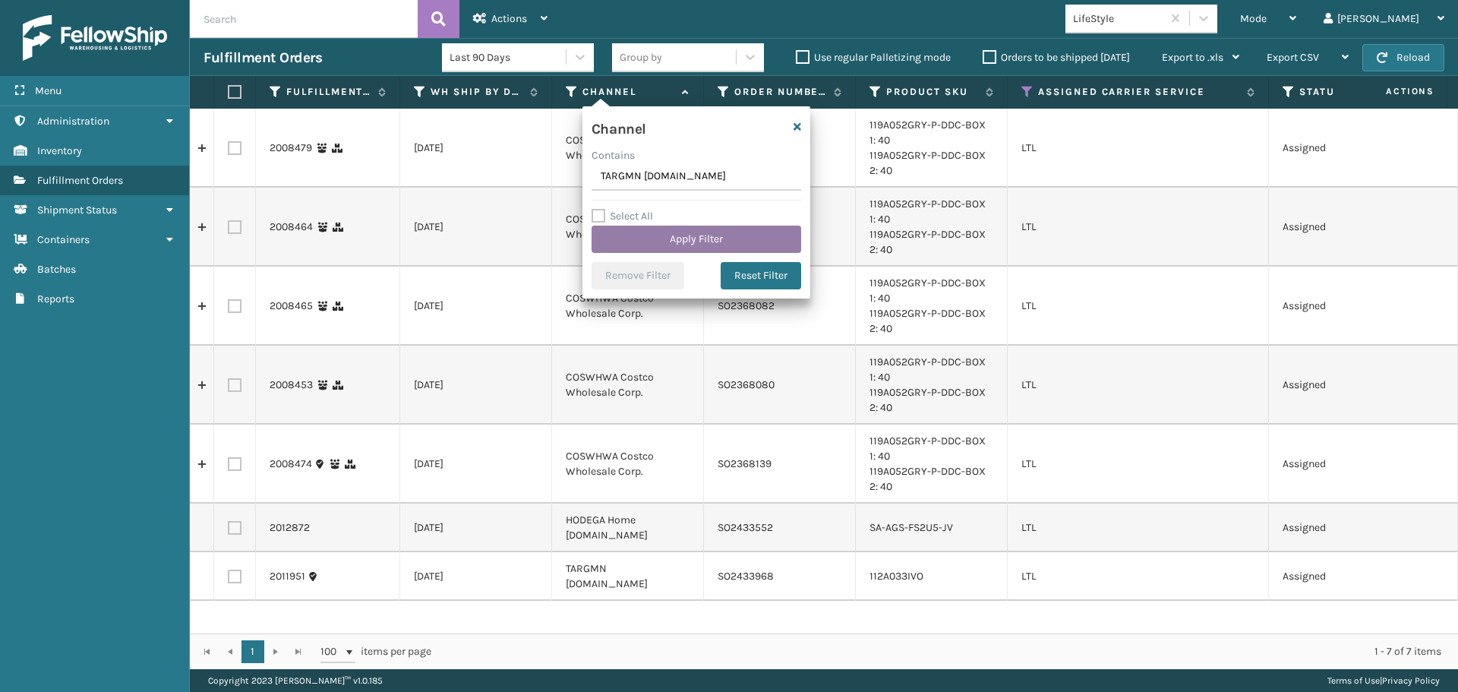
type input "TARGMN [DOMAIN_NAME]"
click at [770, 237] on button "Apply Filter" at bounding box center [697, 239] width 210 height 27
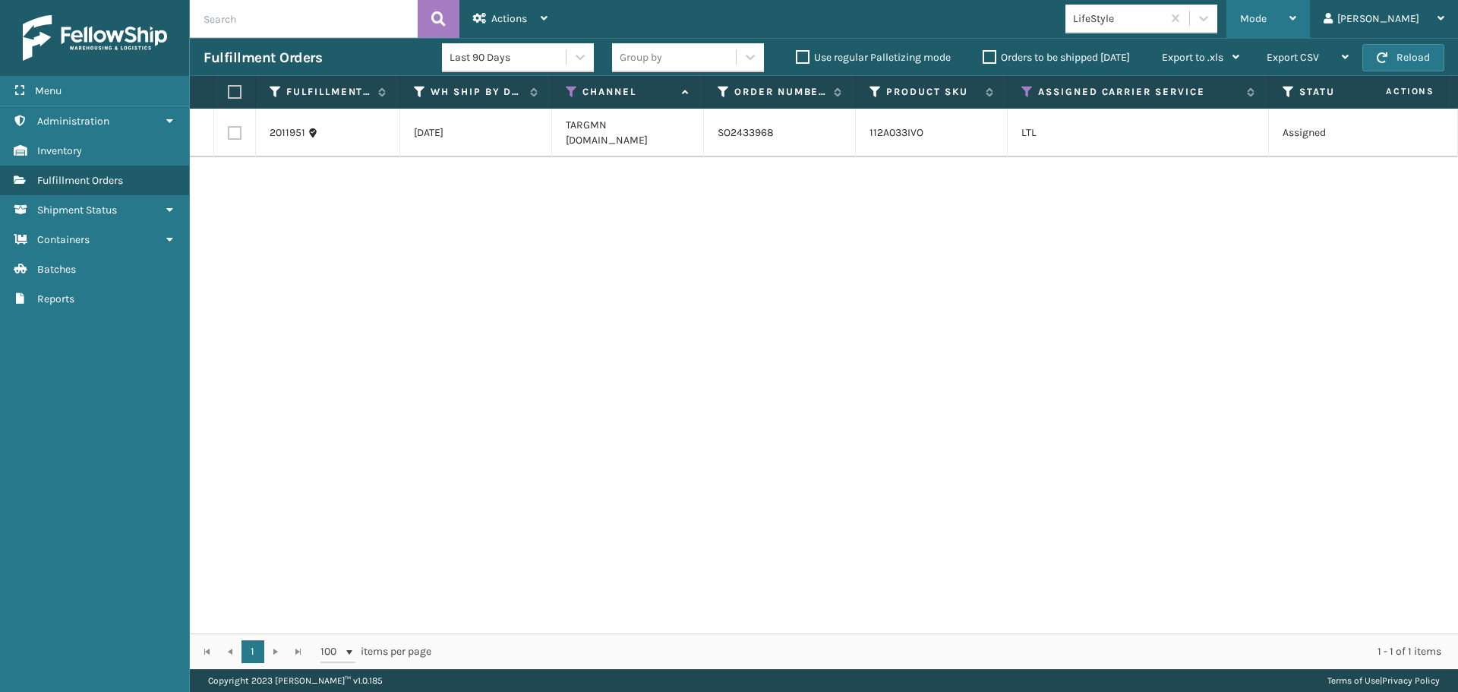
click at [1267, 20] on span "Mode" at bounding box center [1253, 18] width 27 height 13
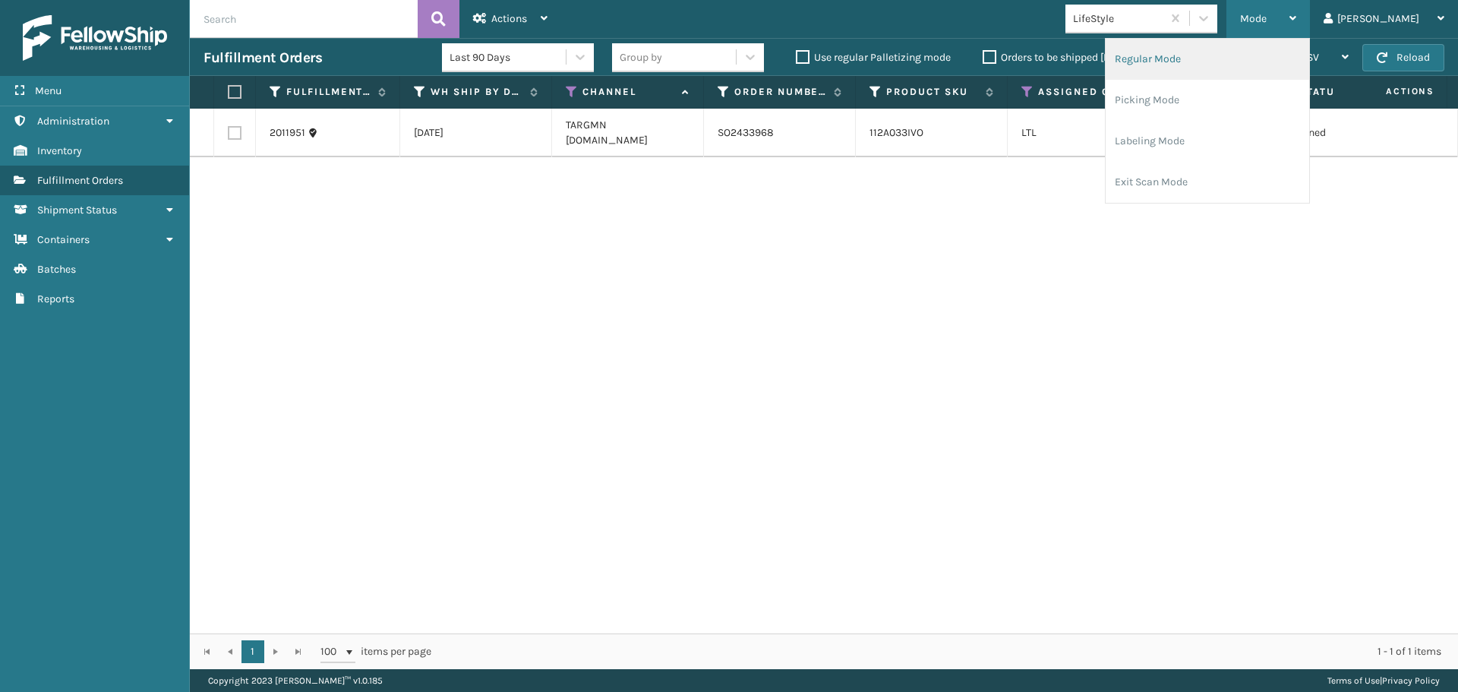
click at [1228, 65] on li "Regular Mode" at bounding box center [1207, 59] width 203 height 41
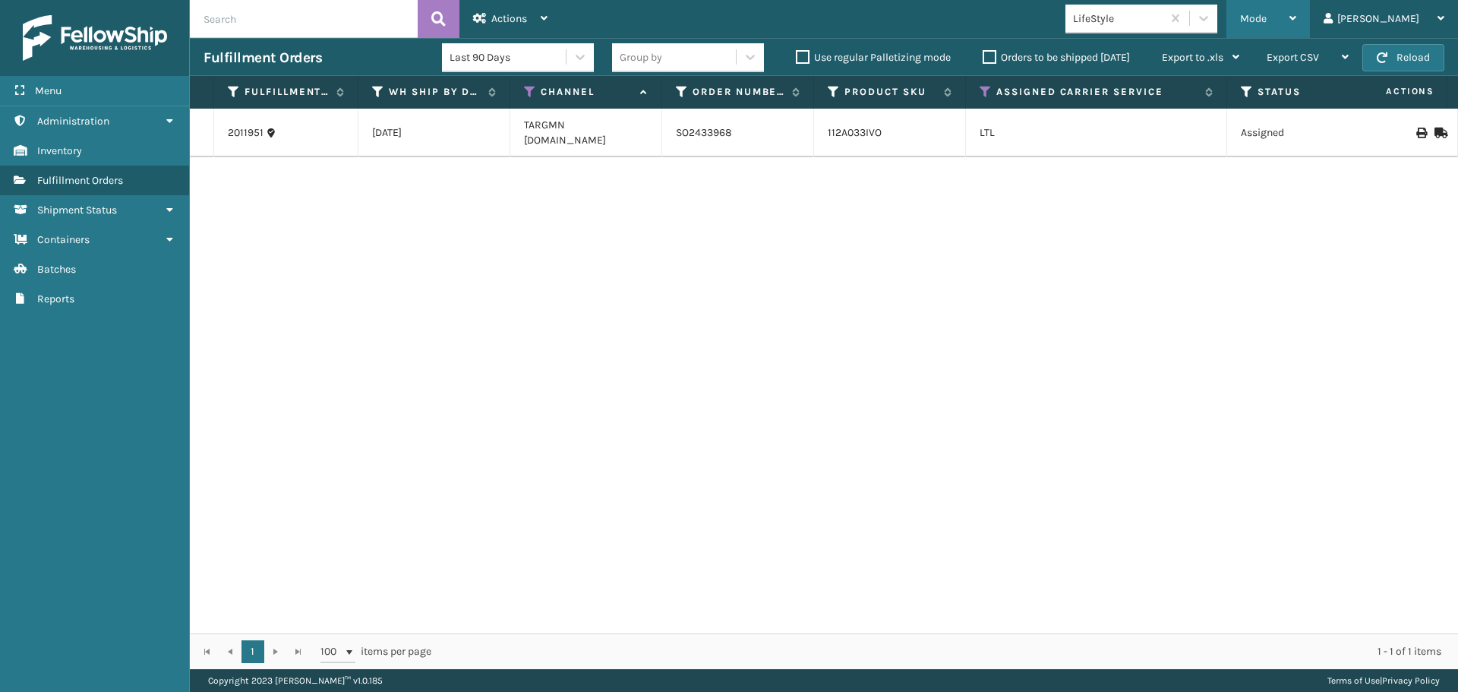
click at [1267, 22] on span "Mode" at bounding box center [1253, 18] width 27 height 13
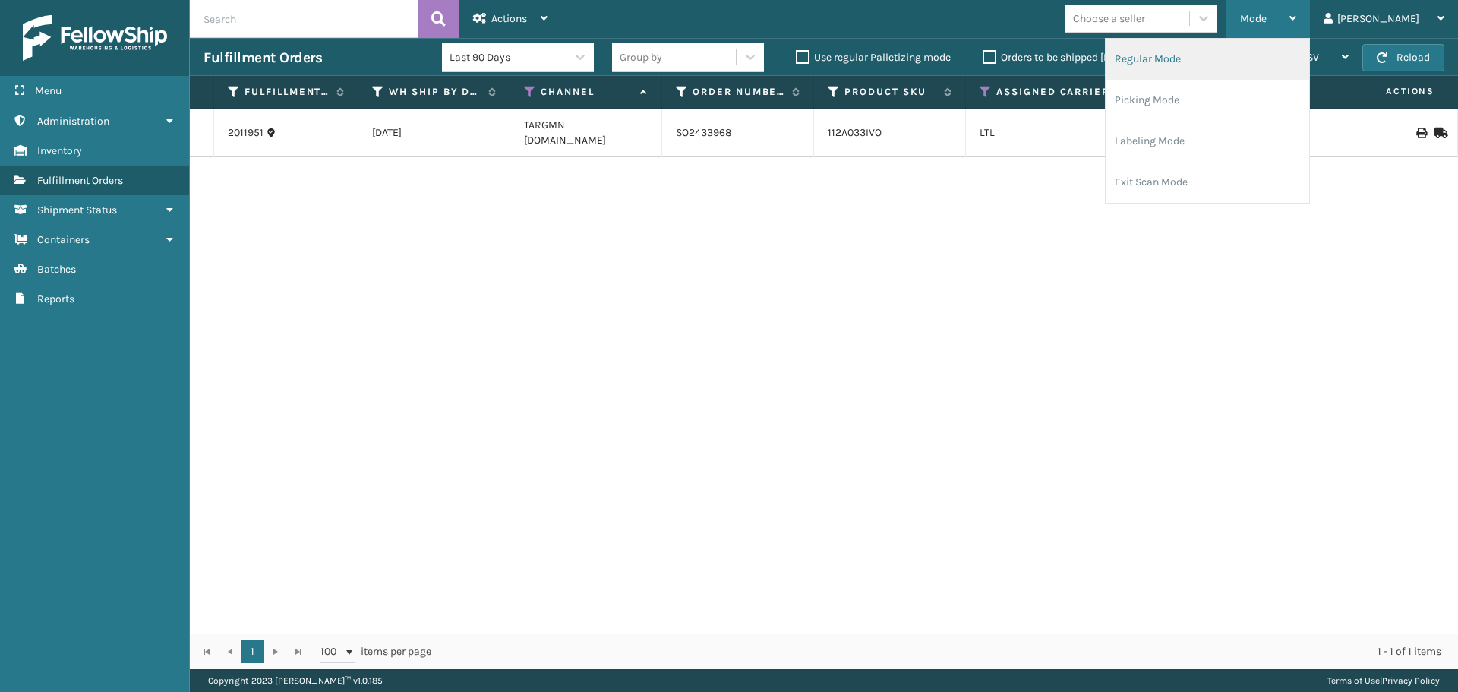
click at [1251, 68] on li "Regular Mode" at bounding box center [1207, 59] width 203 height 41
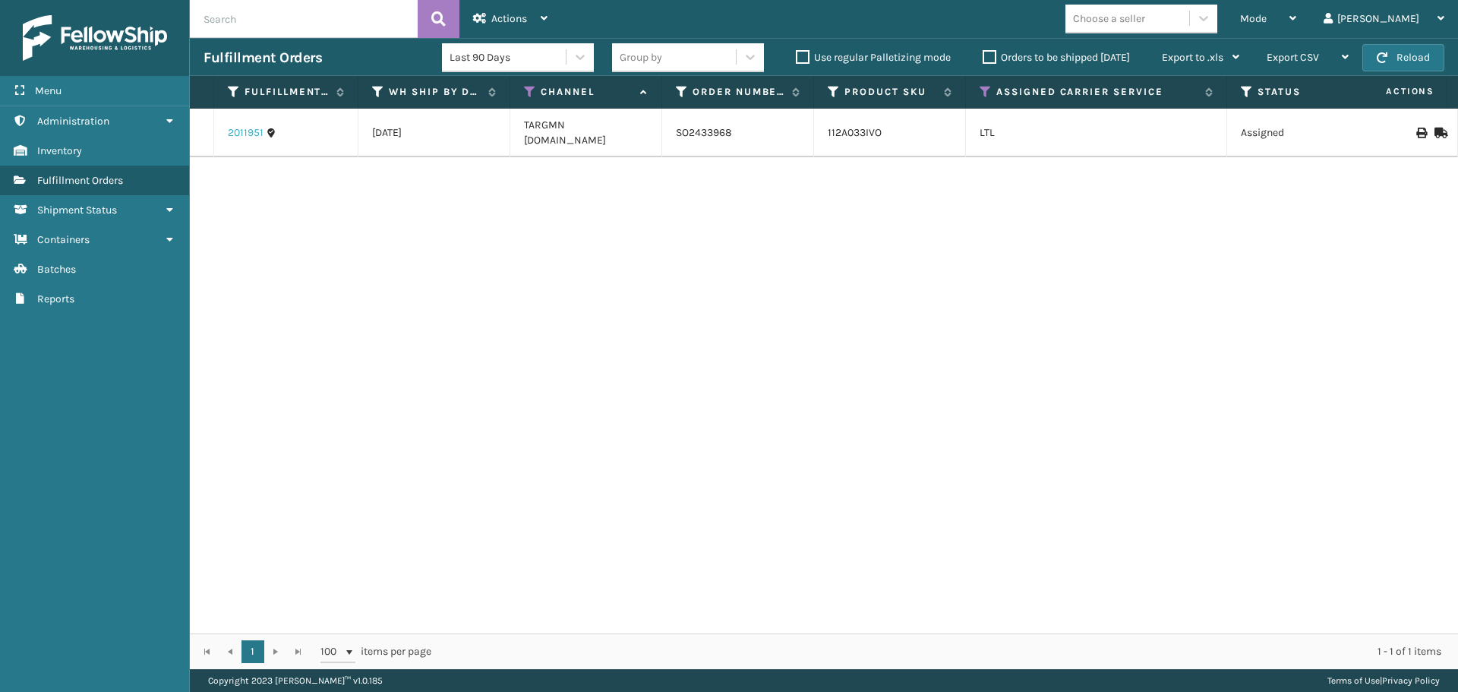
click at [247, 125] on link "2011951" at bounding box center [246, 132] width 36 height 15
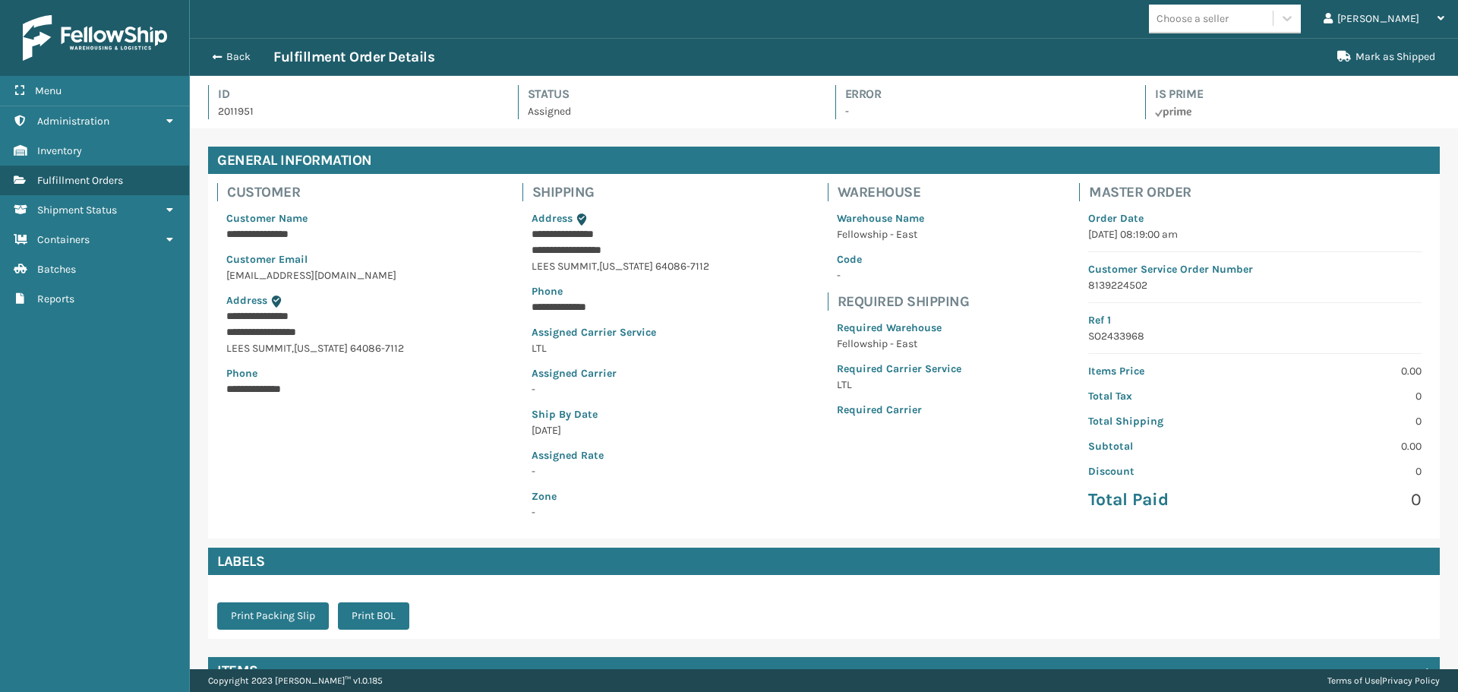
scroll to position [36, 1268]
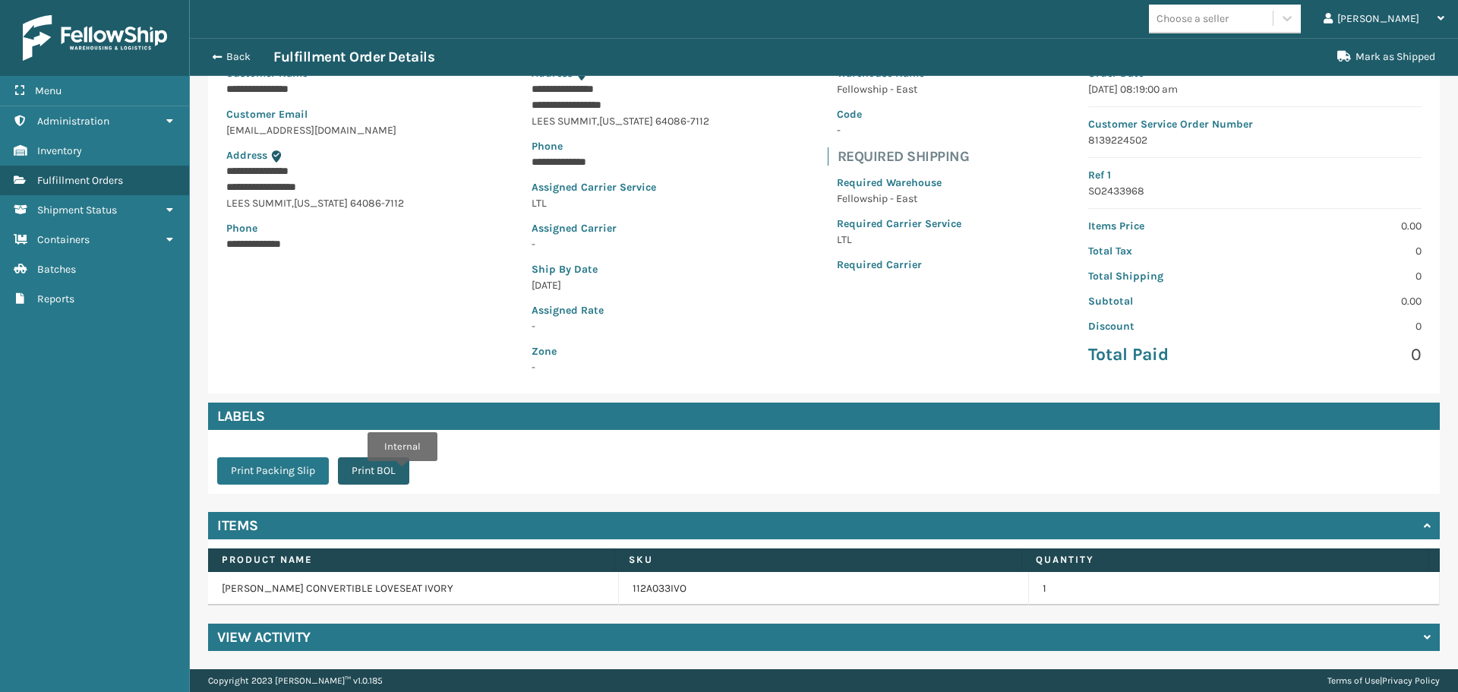
click at [402, 471] on button "Print BOL" at bounding box center [373, 470] width 71 height 27
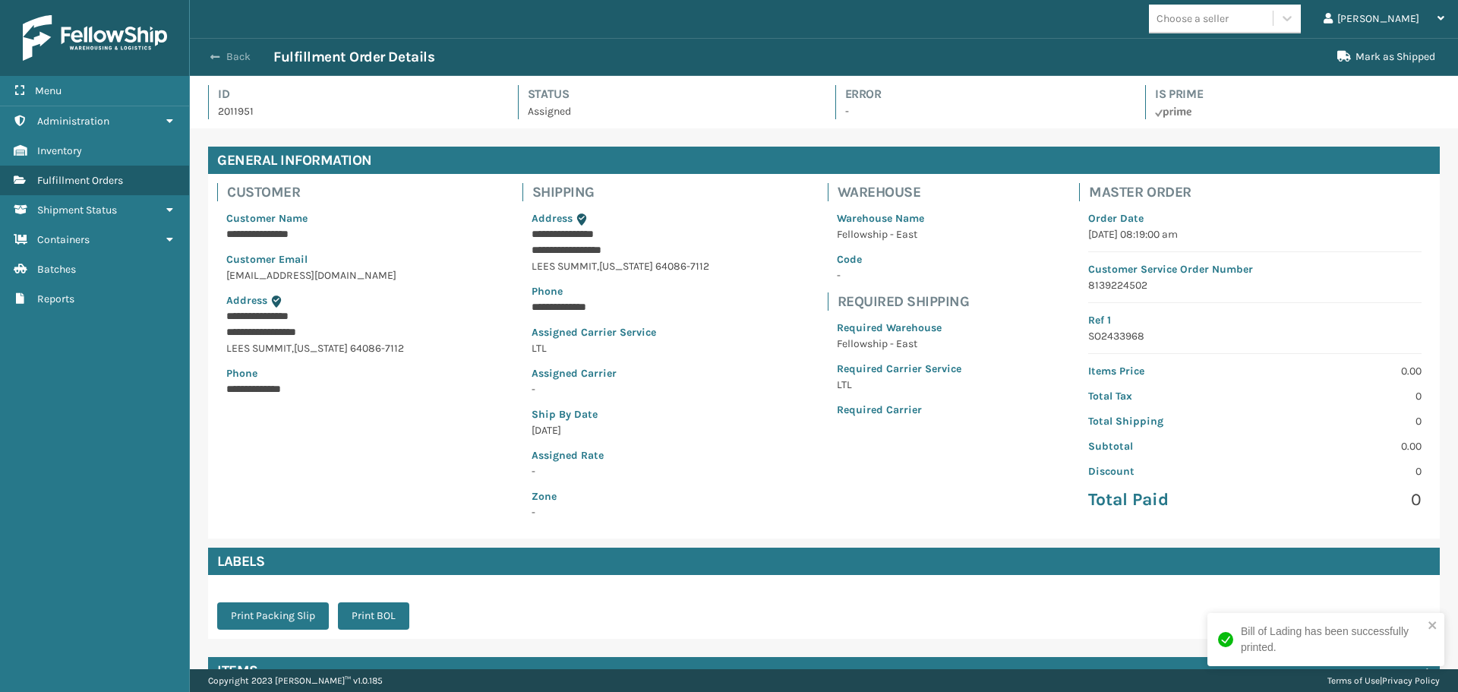
click at [225, 53] on button "Back" at bounding box center [238, 57] width 70 height 14
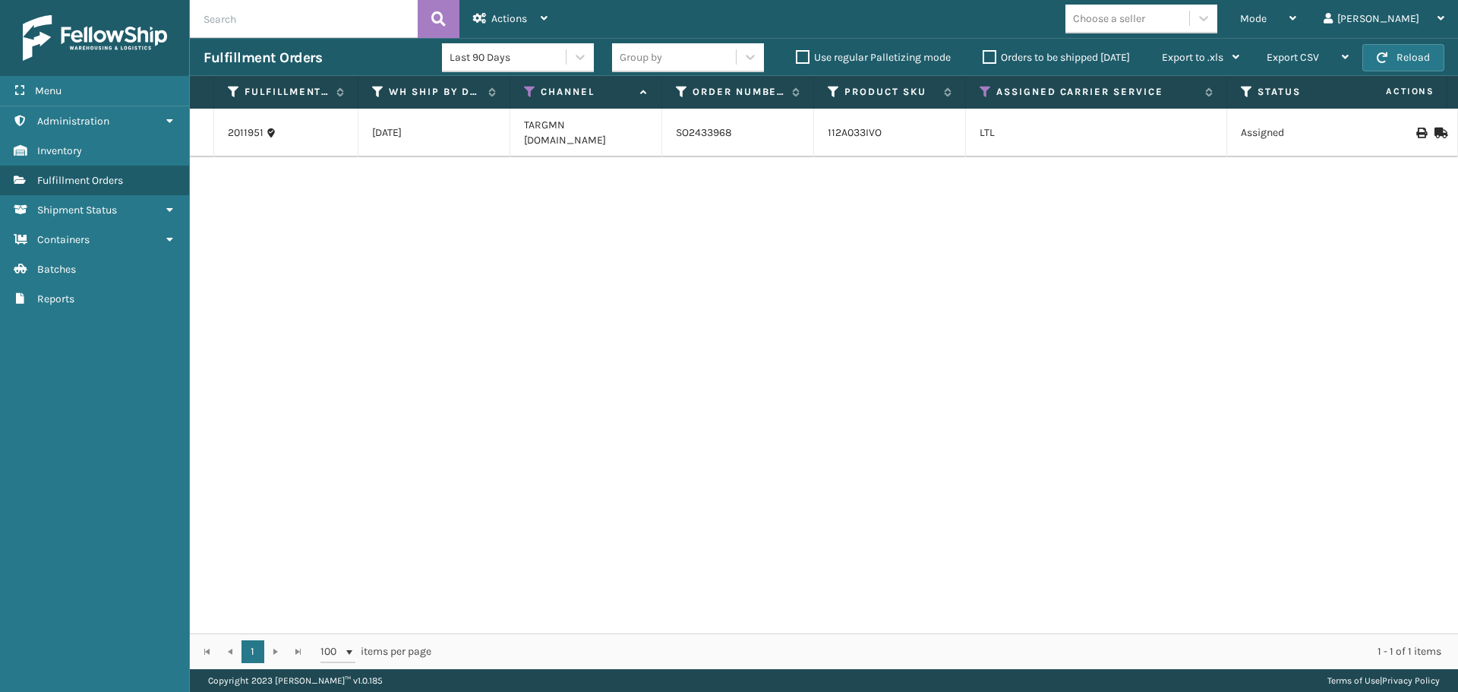
click at [988, 53] on label "Orders to be shipped [DATE]" at bounding box center [1056, 57] width 147 height 13
click at [983, 53] on input "Orders to be shipped [DATE]" at bounding box center [983, 54] width 1 height 10
click at [528, 91] on icon at bounding box center [530, 92] width 12 height 14
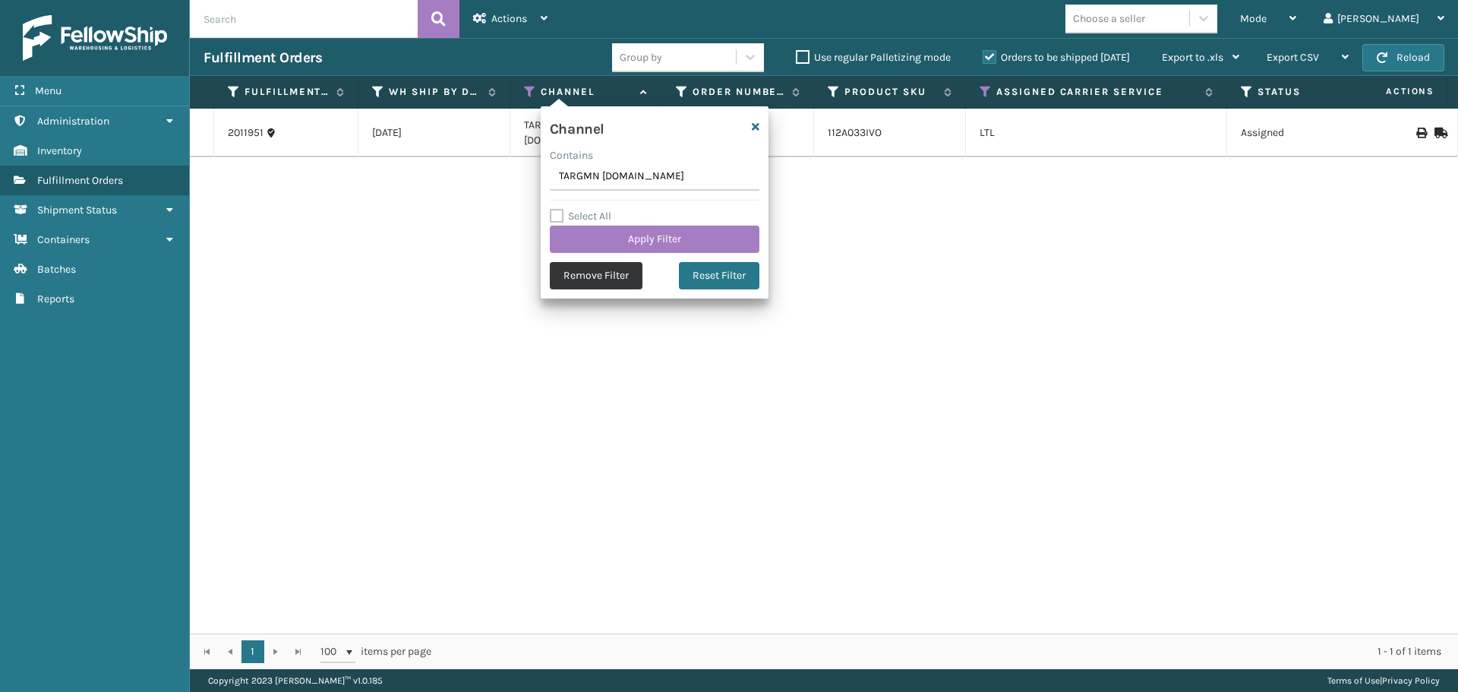
click at [582, 276] on button "Remove Filter" at bounding box center [596, 275] width 93 height 27
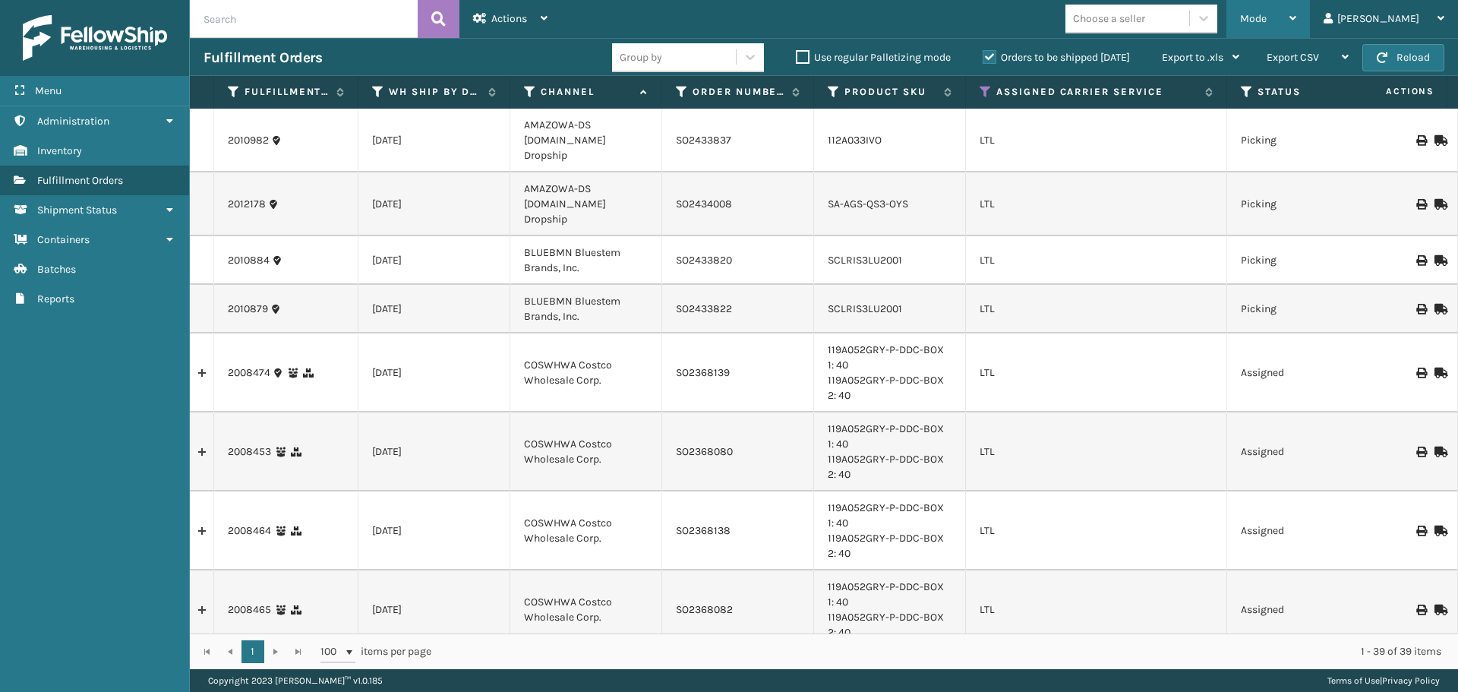
click at [1296, 22] on div "Mode" at bounding box center [1268, 19] width 56 height 38
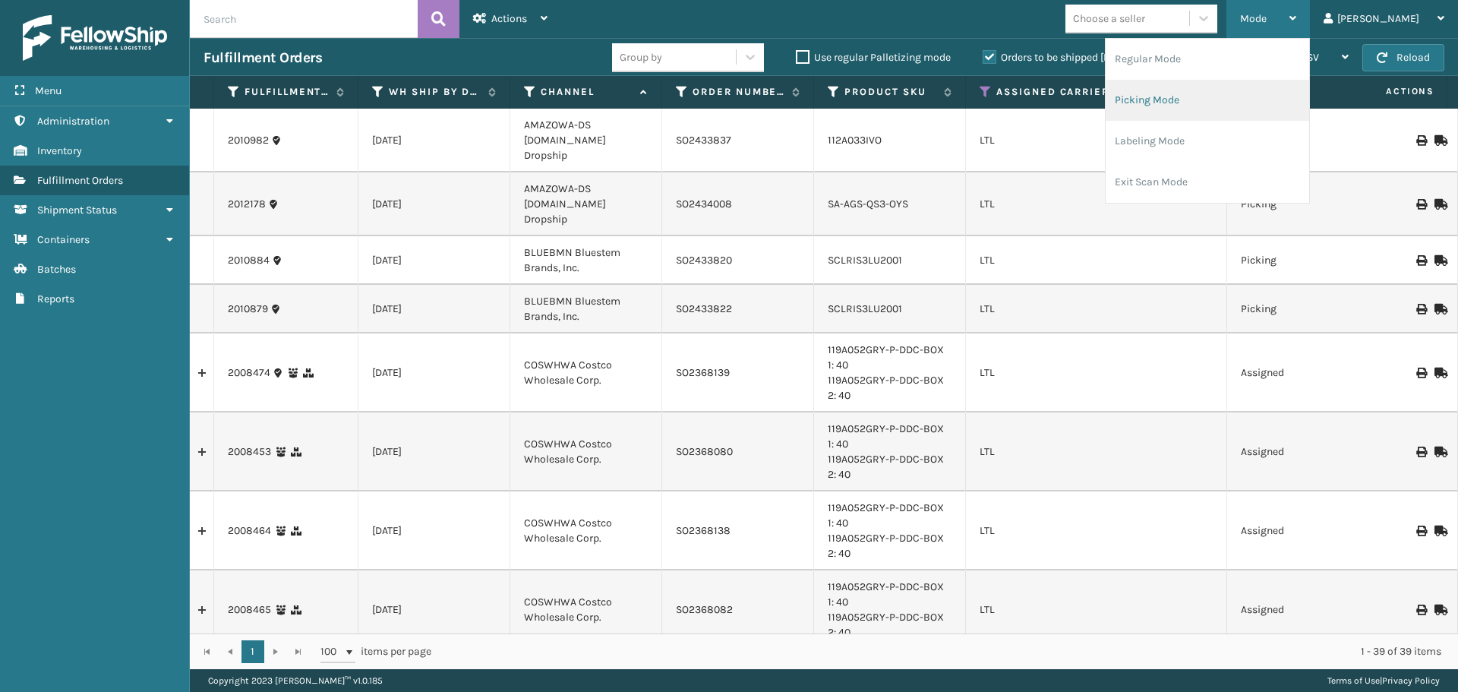
click at [1247, 94] on li "Picking Mode" at bounding box center [1207, 100] width 203 height 41
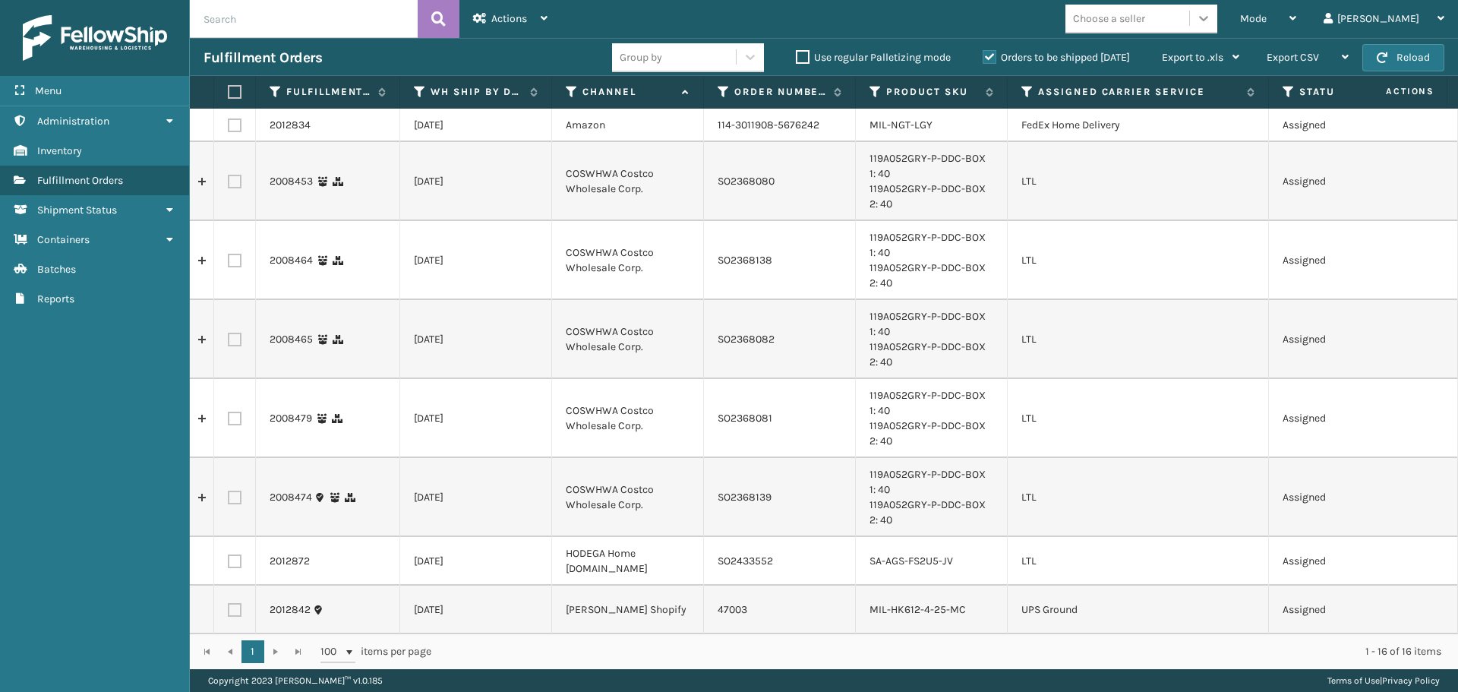
click at [1208, 18] on icon at bounding box center [1203, 18] width 9 height 5
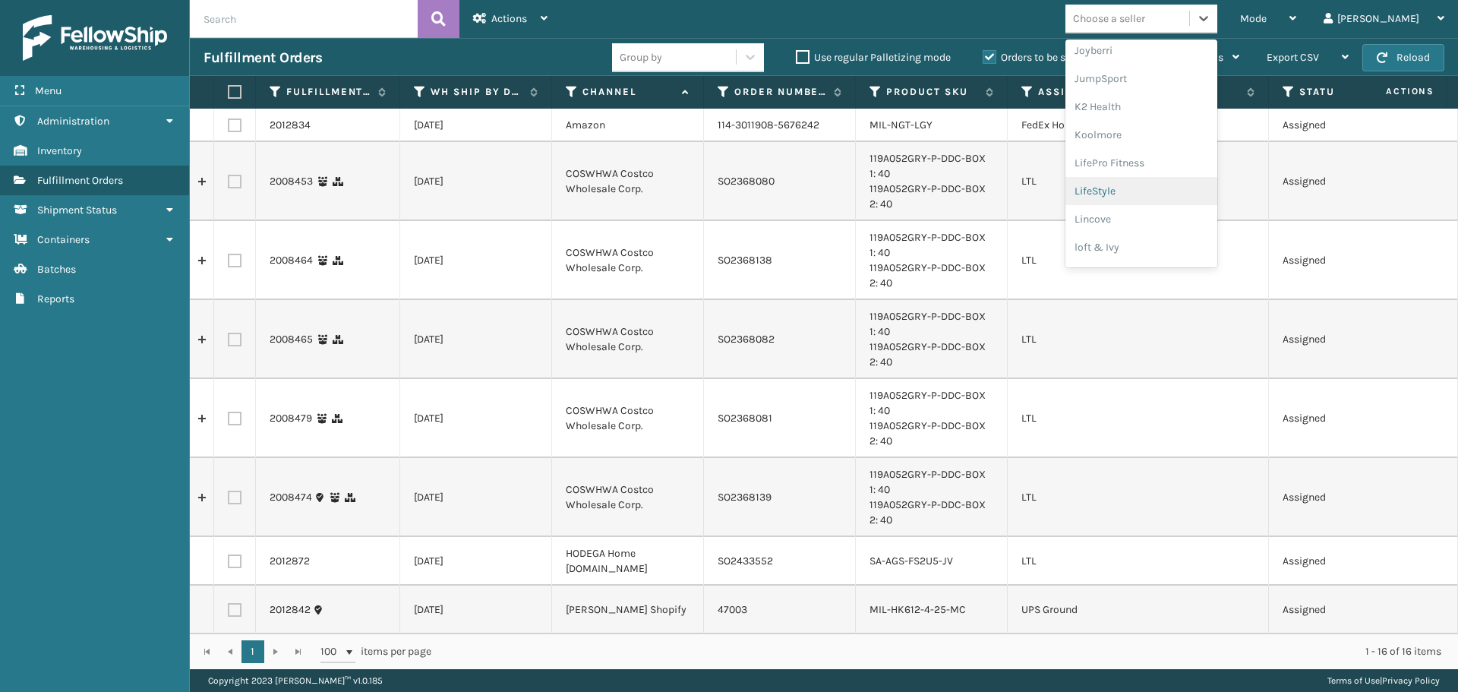
click at [1201, 191] on div "LifeStyle" at bounding box center [1141, 191] width 152 height 28
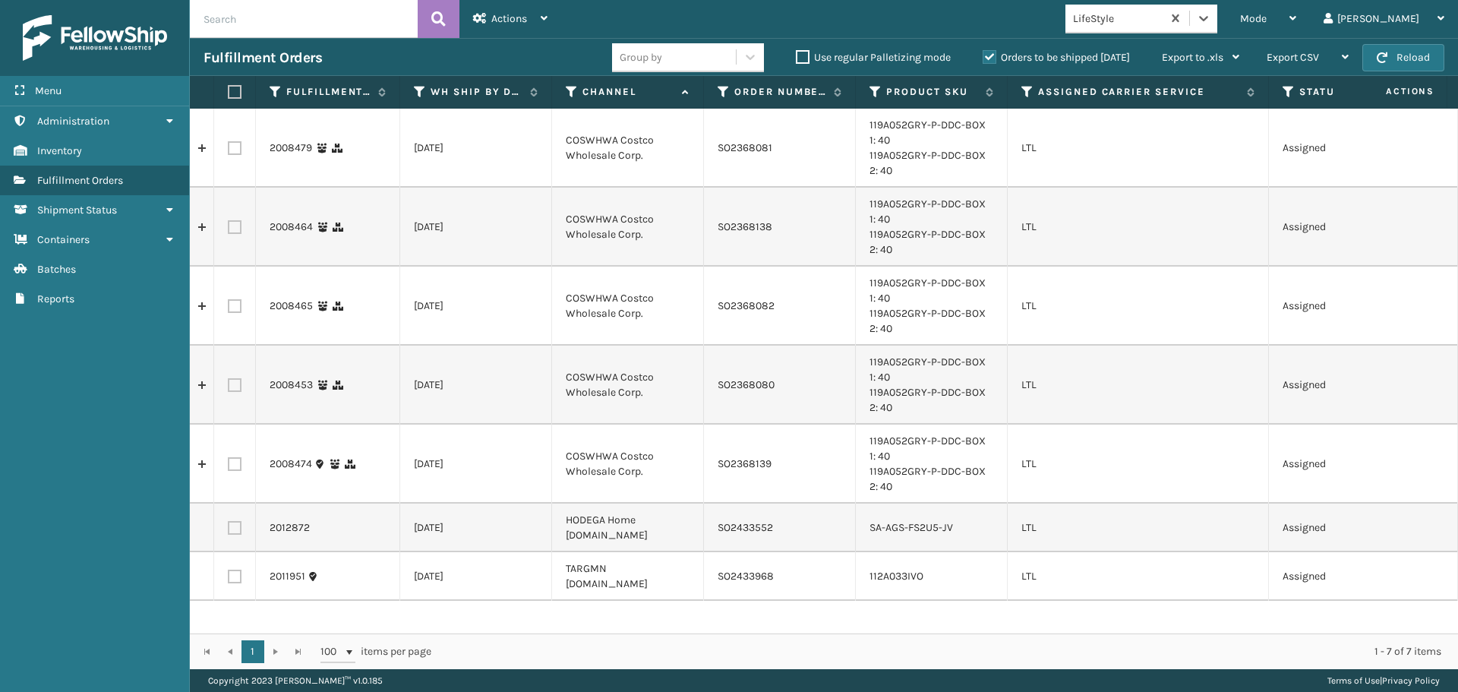
click at [230, 525] on label at bounding box center [235, 528] width 14 height 14
click at [229, 525] on input "checkbox" at bounding box center [228, 526] width 1 height 10
checkbox input "true"
click at [237, 569] on label at bounding box center [235, 576] width 14 height 14
click at [229, 569] on input "checkbox" at bounding box center [228, 574] width 1 height 10
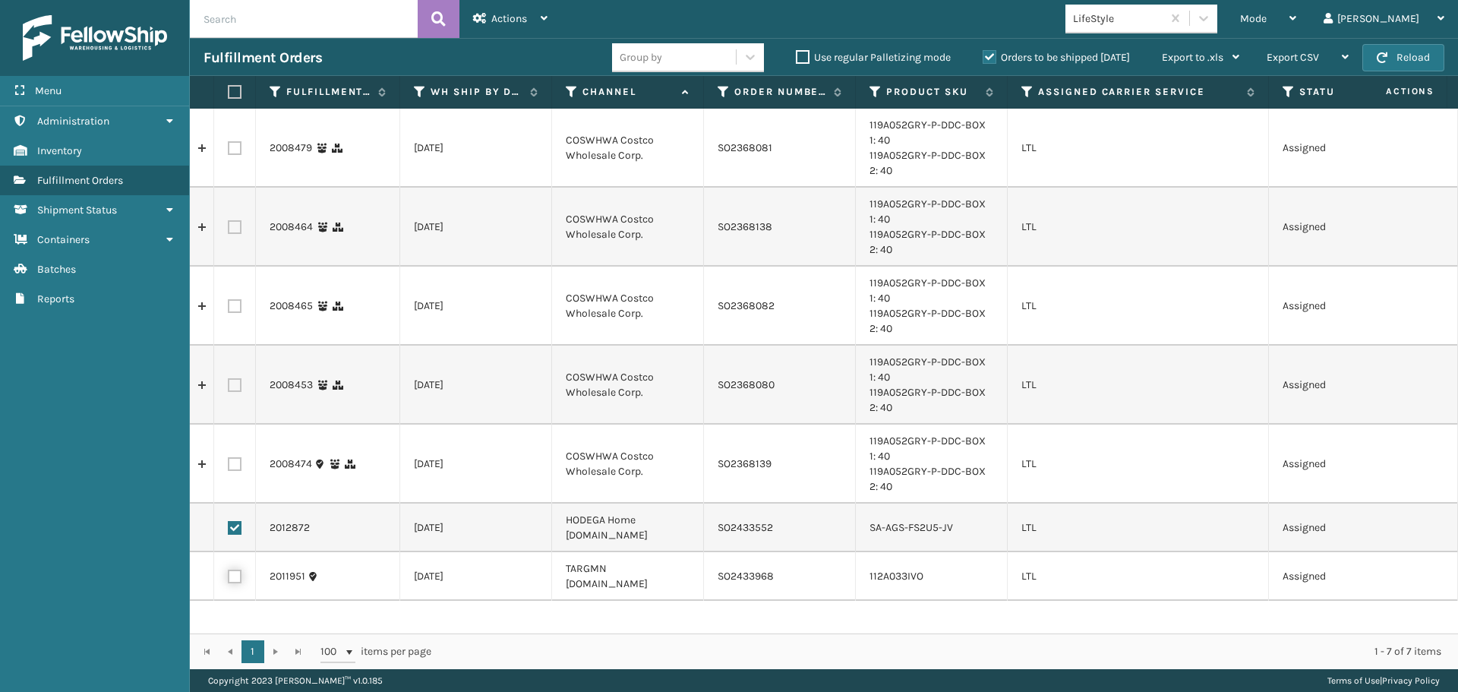
checkbox input "true"
click at [499, 30] on div "Actions" at bounding box center [510, 19] width 74 height 38
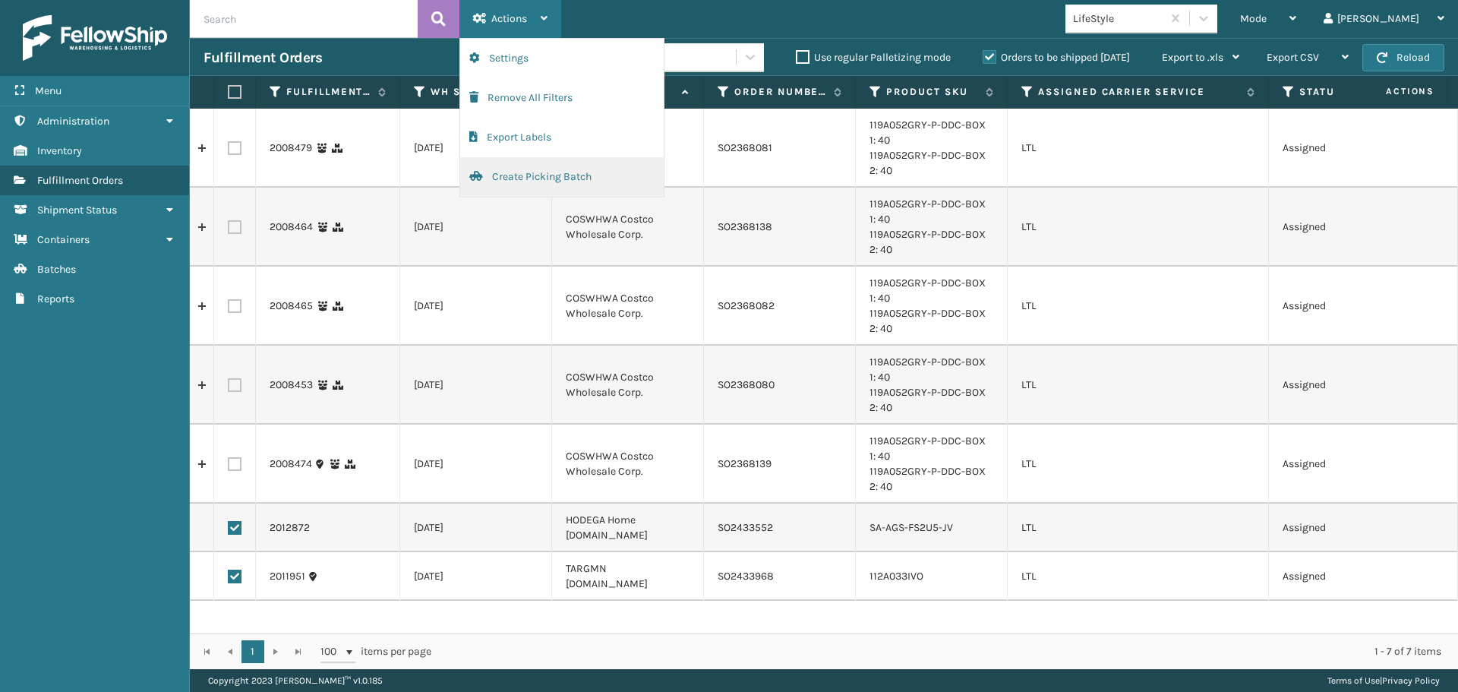
click at [509, 166] on button "Create Picking Batch" at bounding box center [561, 176] width 203 height 39
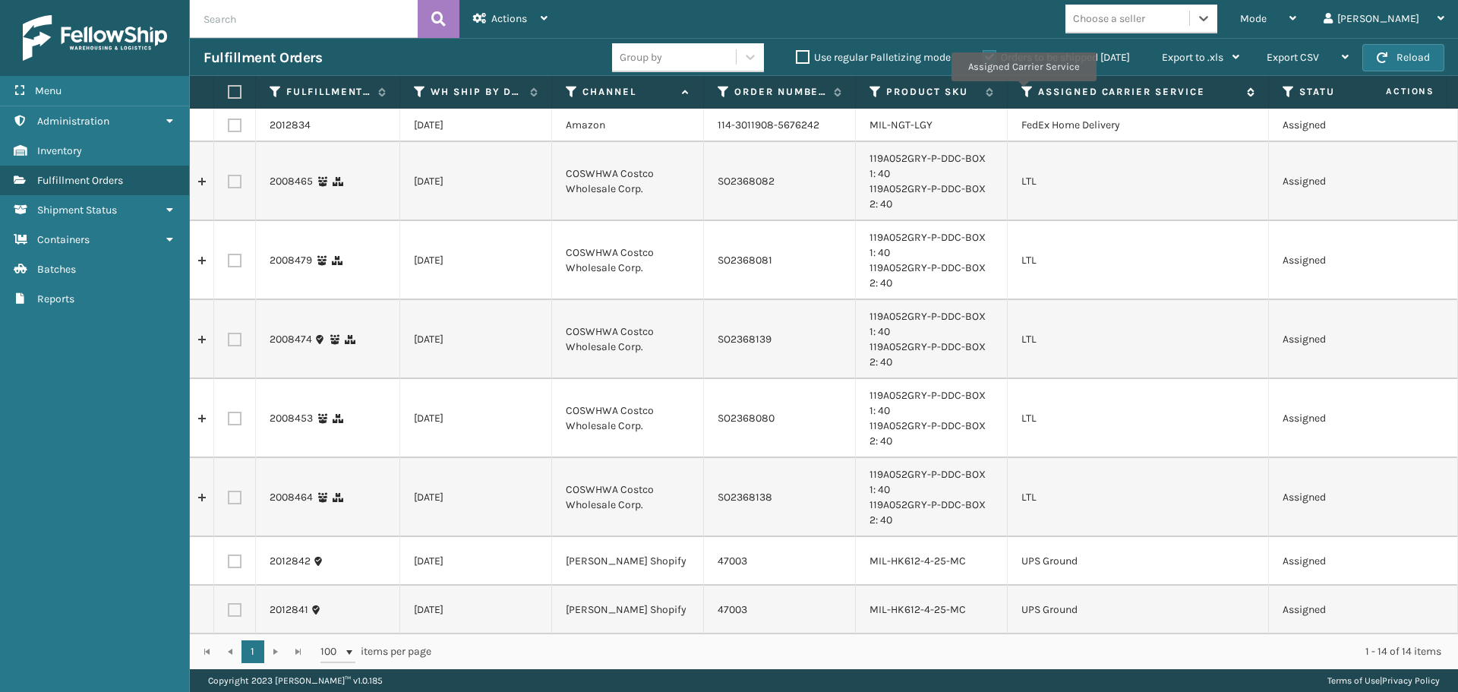
click at [1023, 92] on icon at bounding box center [1027, 92] width 12 height 14
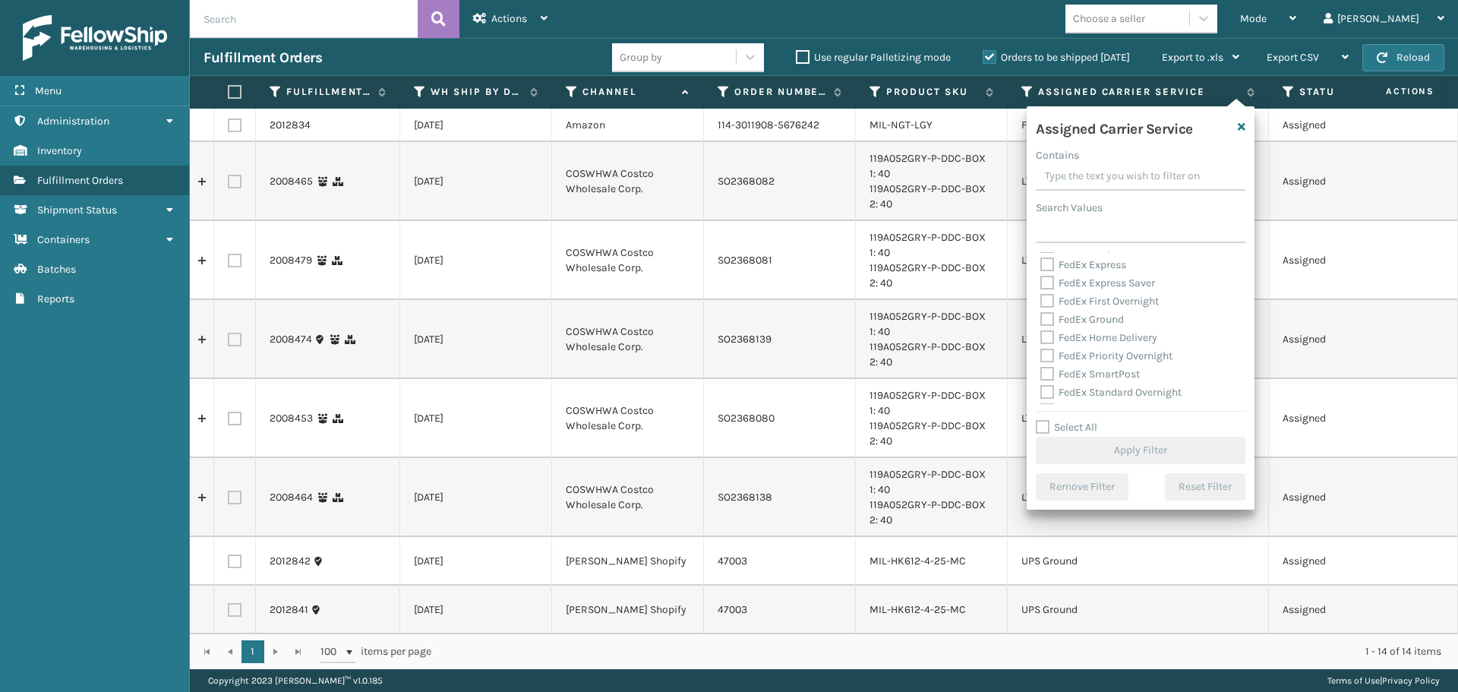
scroll to position [152, 0]
click at [1039, 327] on div "Amazon Transportation Air Amazon Transportation Ground FedEx 2Day FedEx 2Day A.…" at bounding box center [1141, 328] width 210 height 152
click at [1050, 327] on label "LTL" at bounding box center [1056, 327] width 33 height 13
click at [1041, 327] on input "LTL" at bounding box center [1040, 324] width 1 height 10
checkbox input "true"
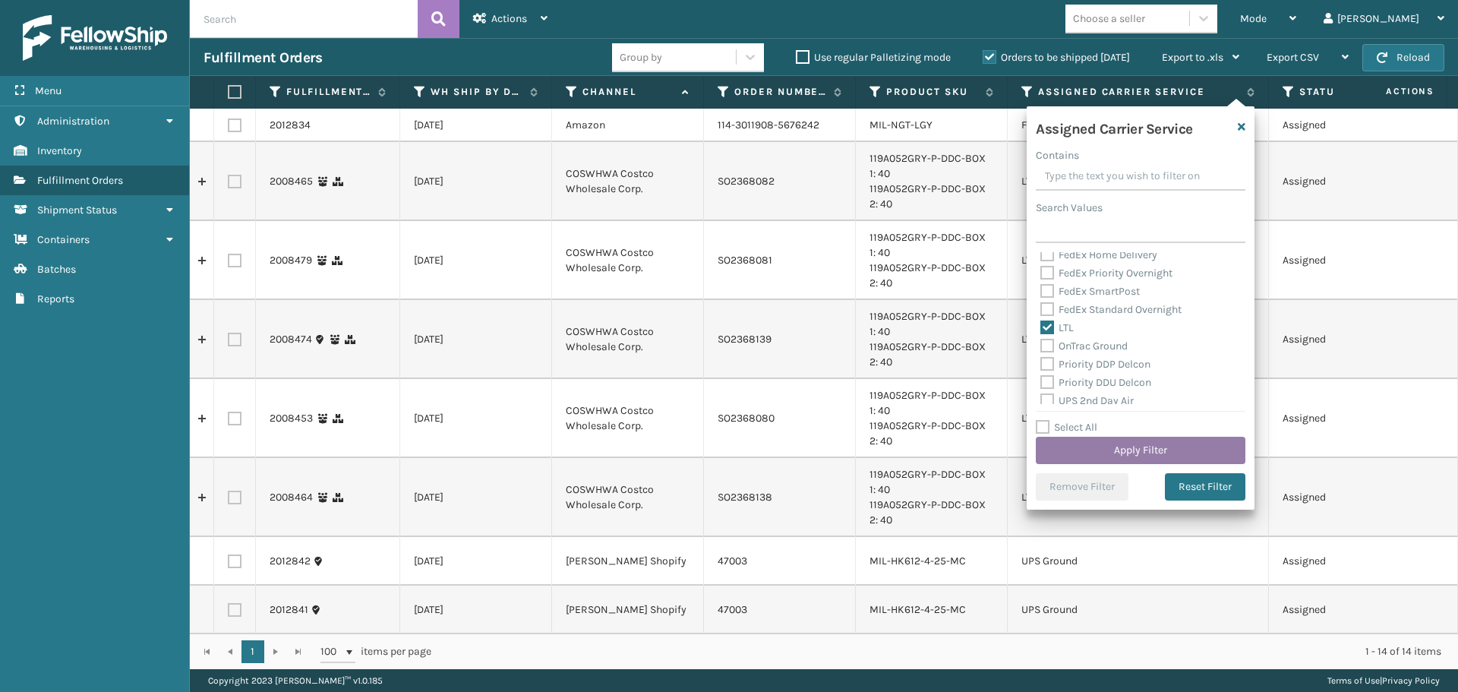
click at [1073, 445] on button "Apply Filter" at bounding box center [1141, 450] width 210 height 27
